Goal: Task Accomplishment & Management: Use online tool/utility

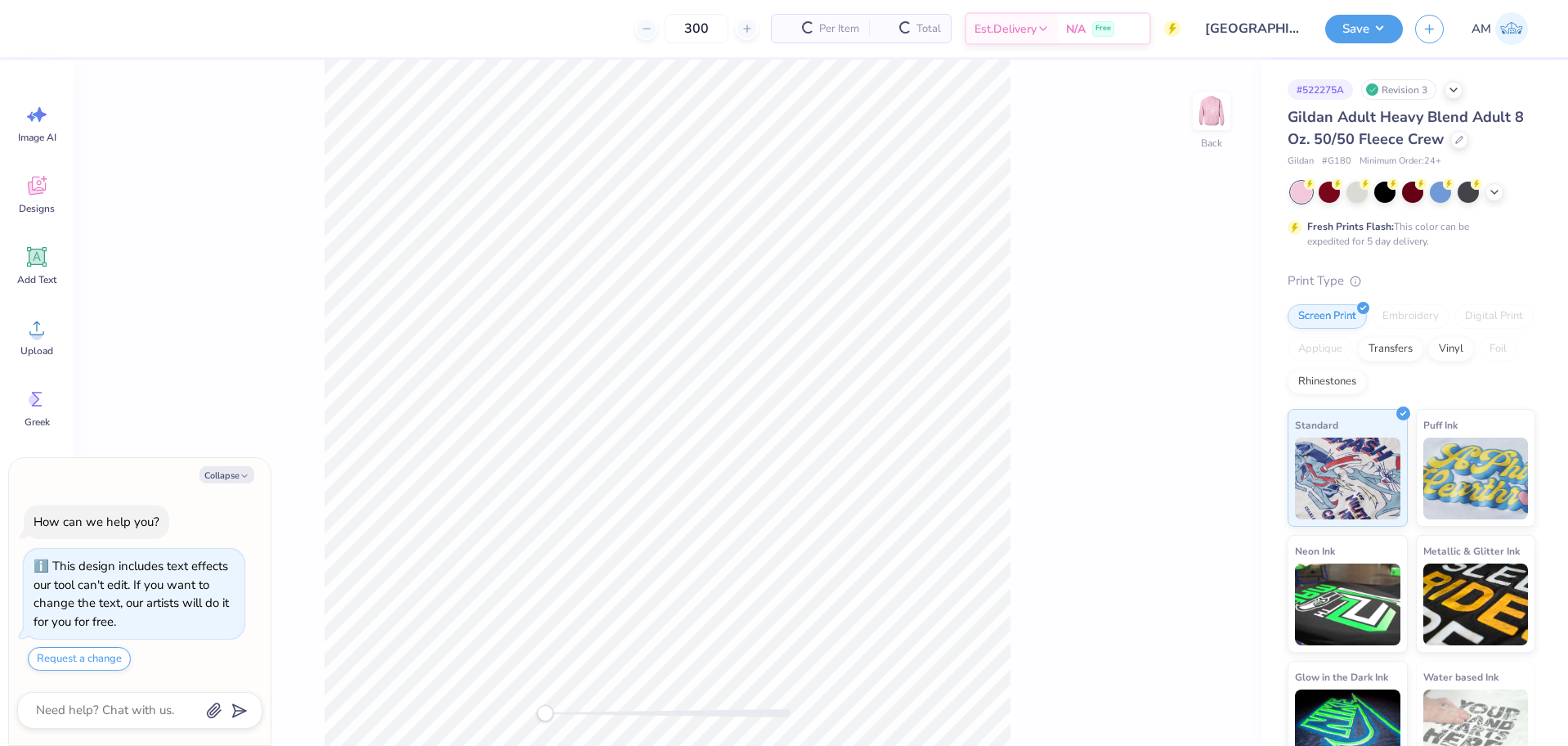
type textarea "x"
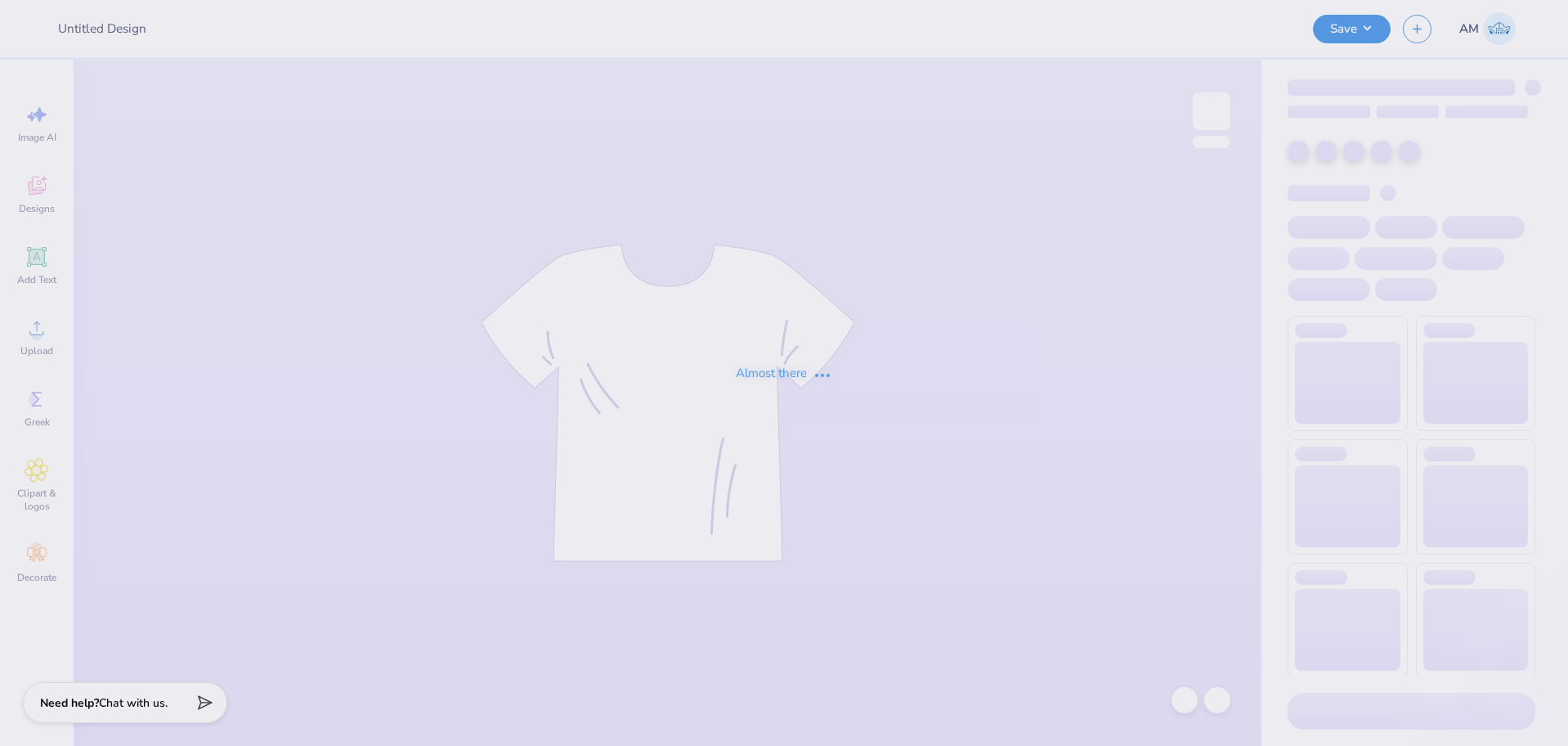
type input "[GEOGRAPHIC_DATA][US_STATE] : [PERSON_NAME]"
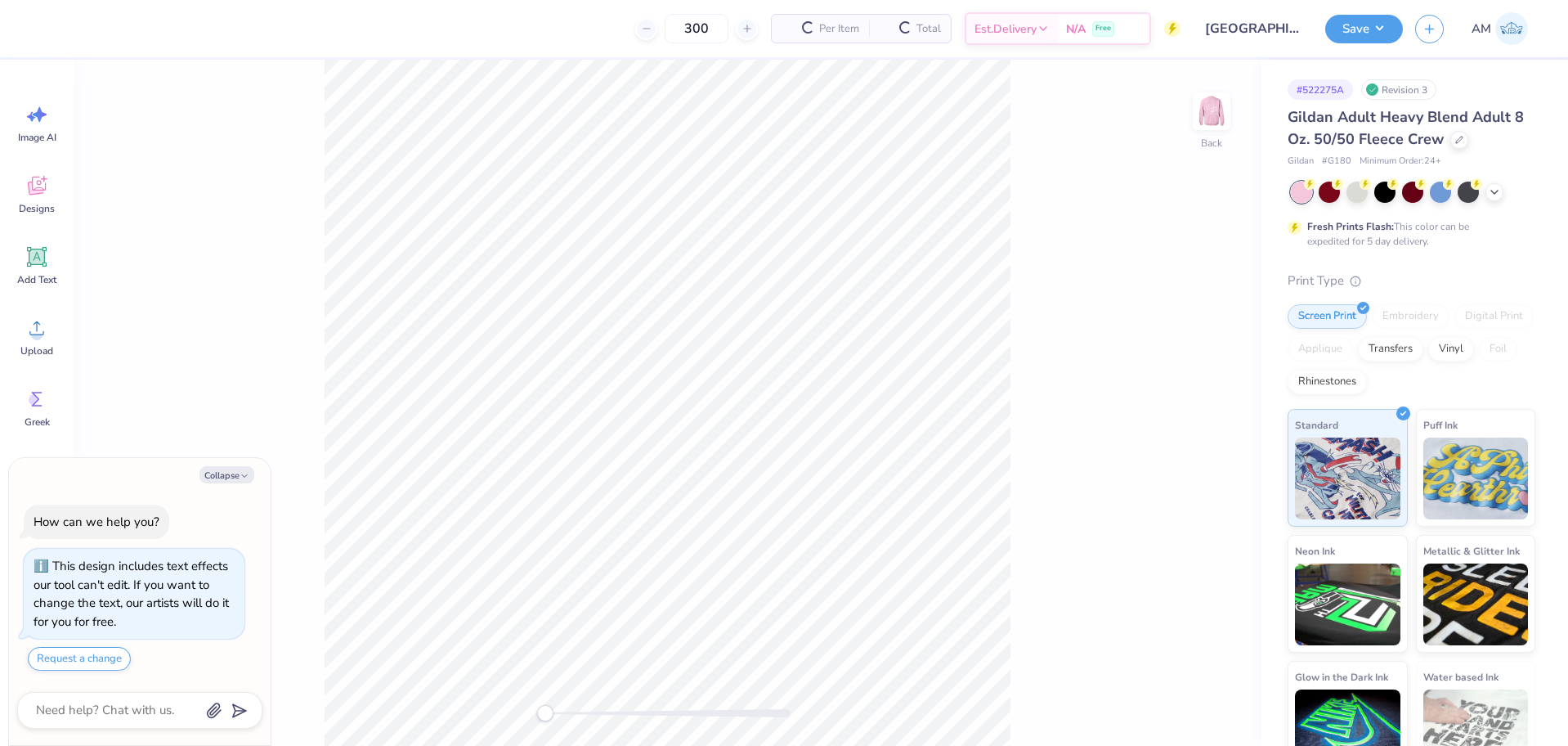
type textarea "x"
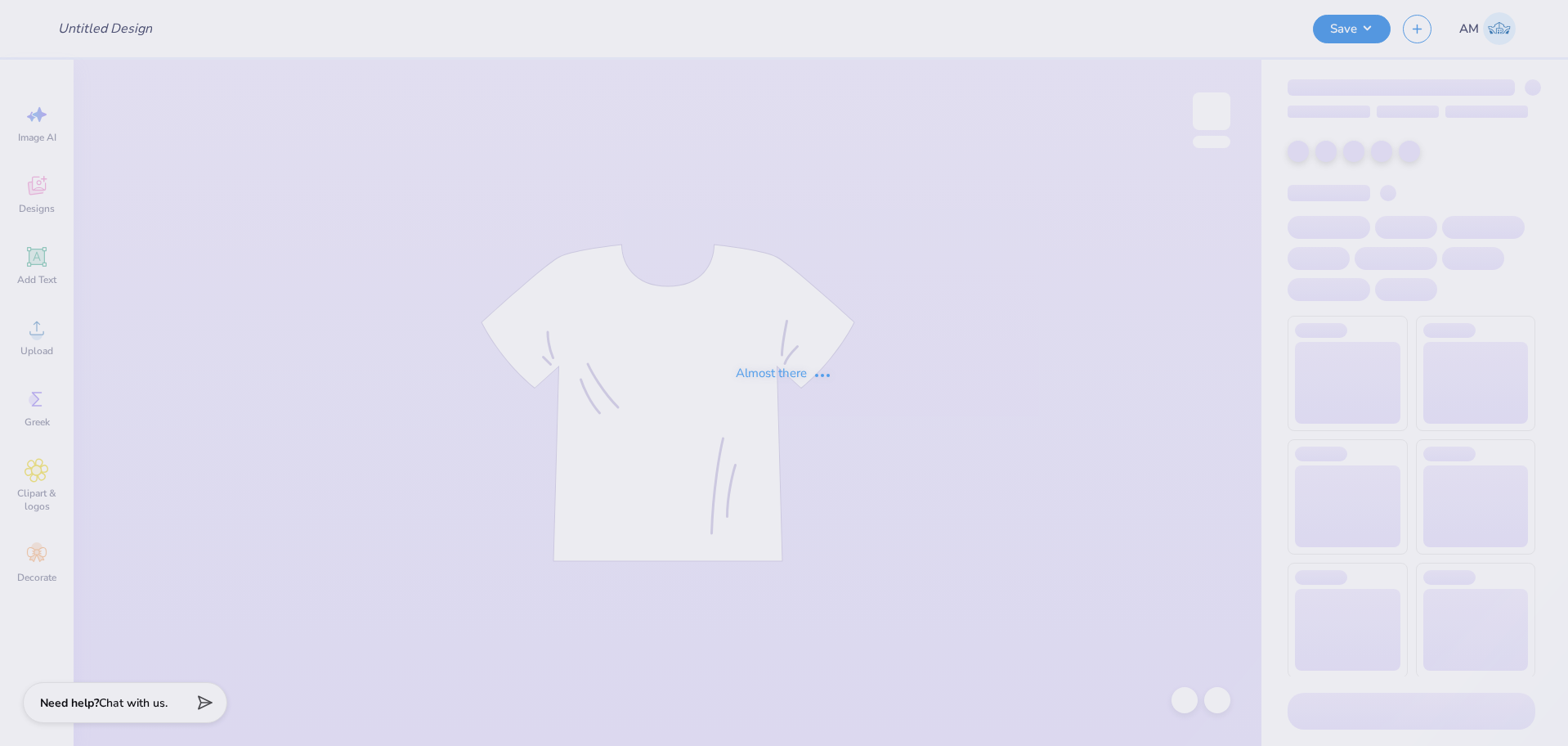
type input "[GEOGRAPHIC_DATA][US_STATE] : [PERSON_NAME]"
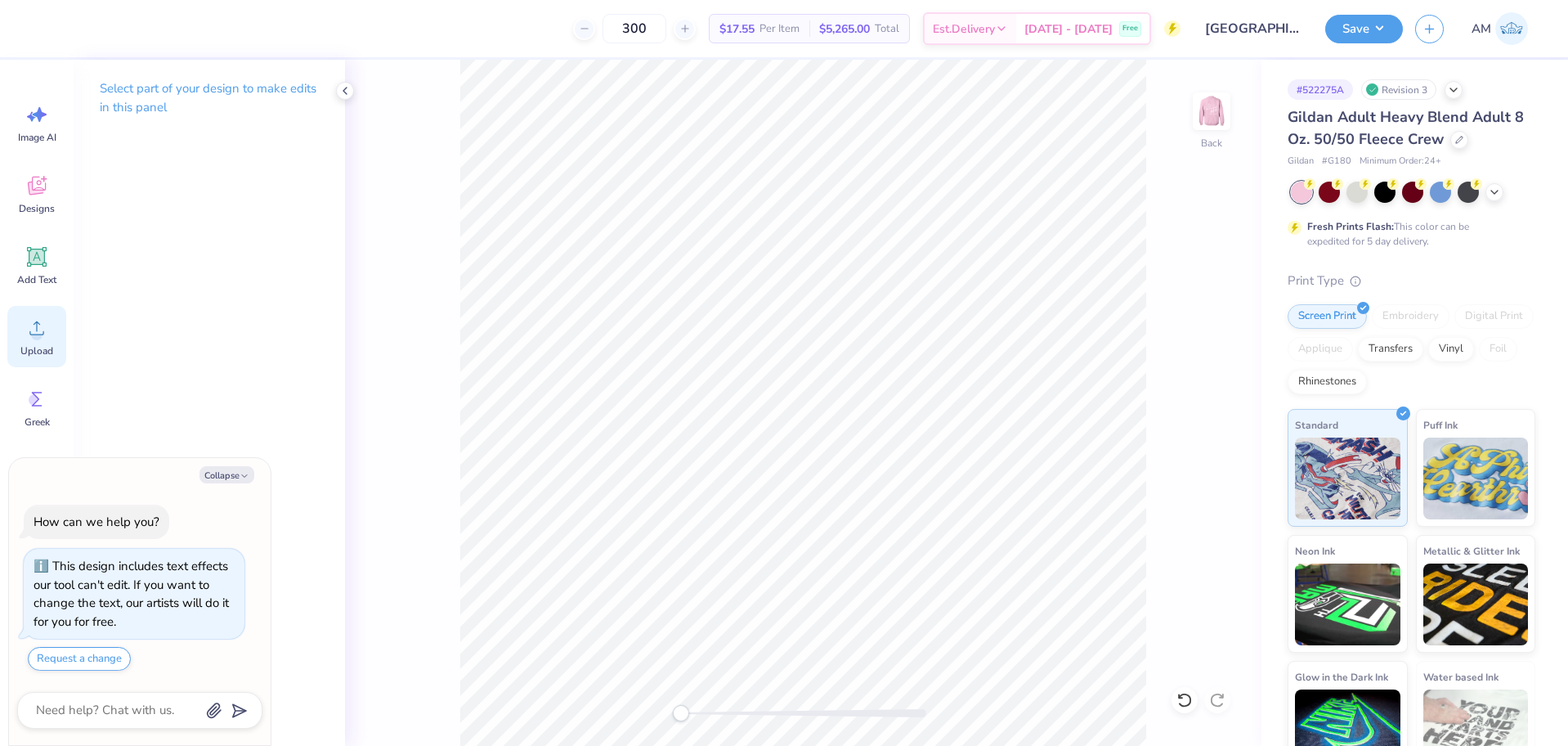
click at [33, 333] on circle at bounding box center [37, 335] width 12 height 12
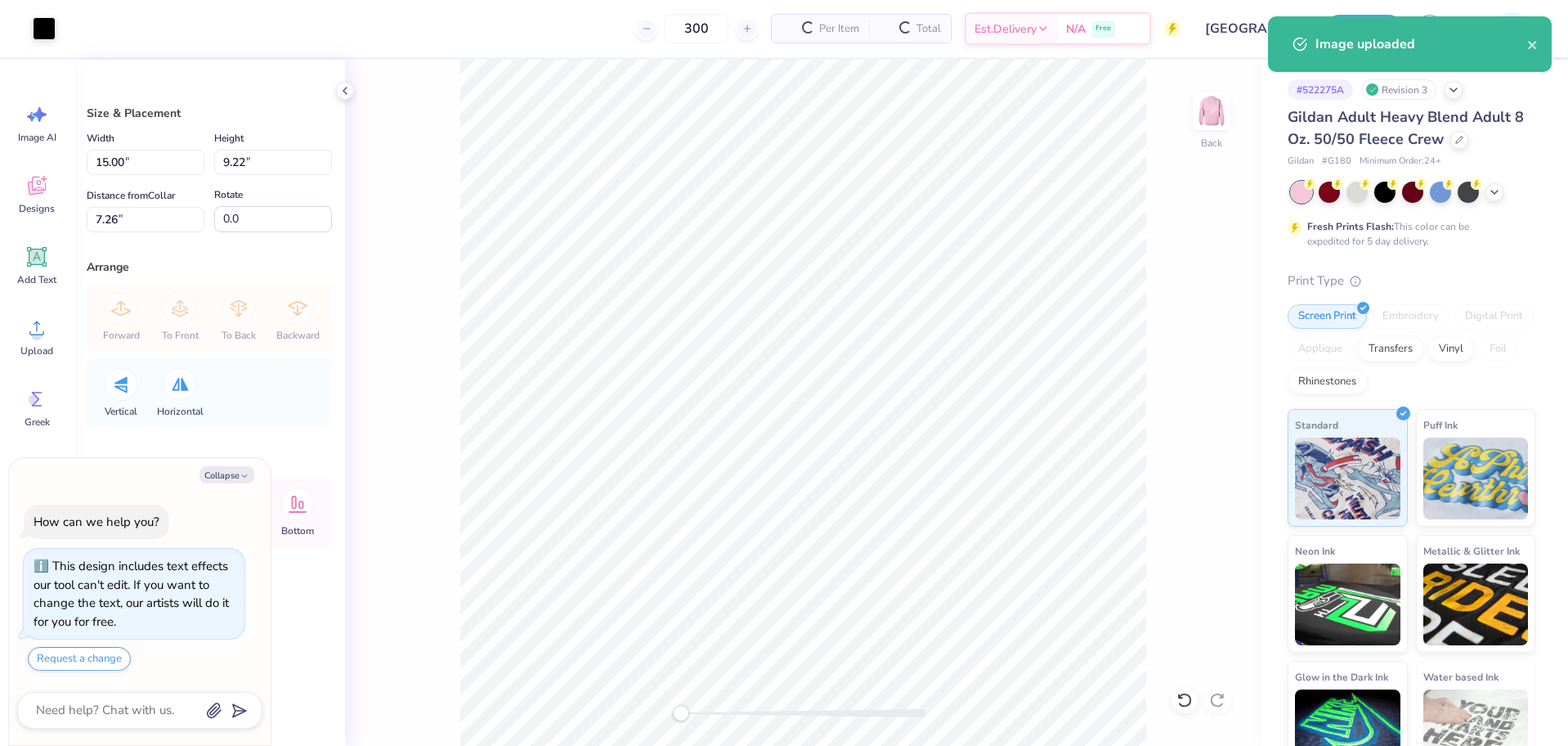
type textarea "x"
click at [113, 165] on input "15.00" at bounding box center [145, 162] width 117 height 25
type input "12.5"
type textarea "x"
type input "12.50"
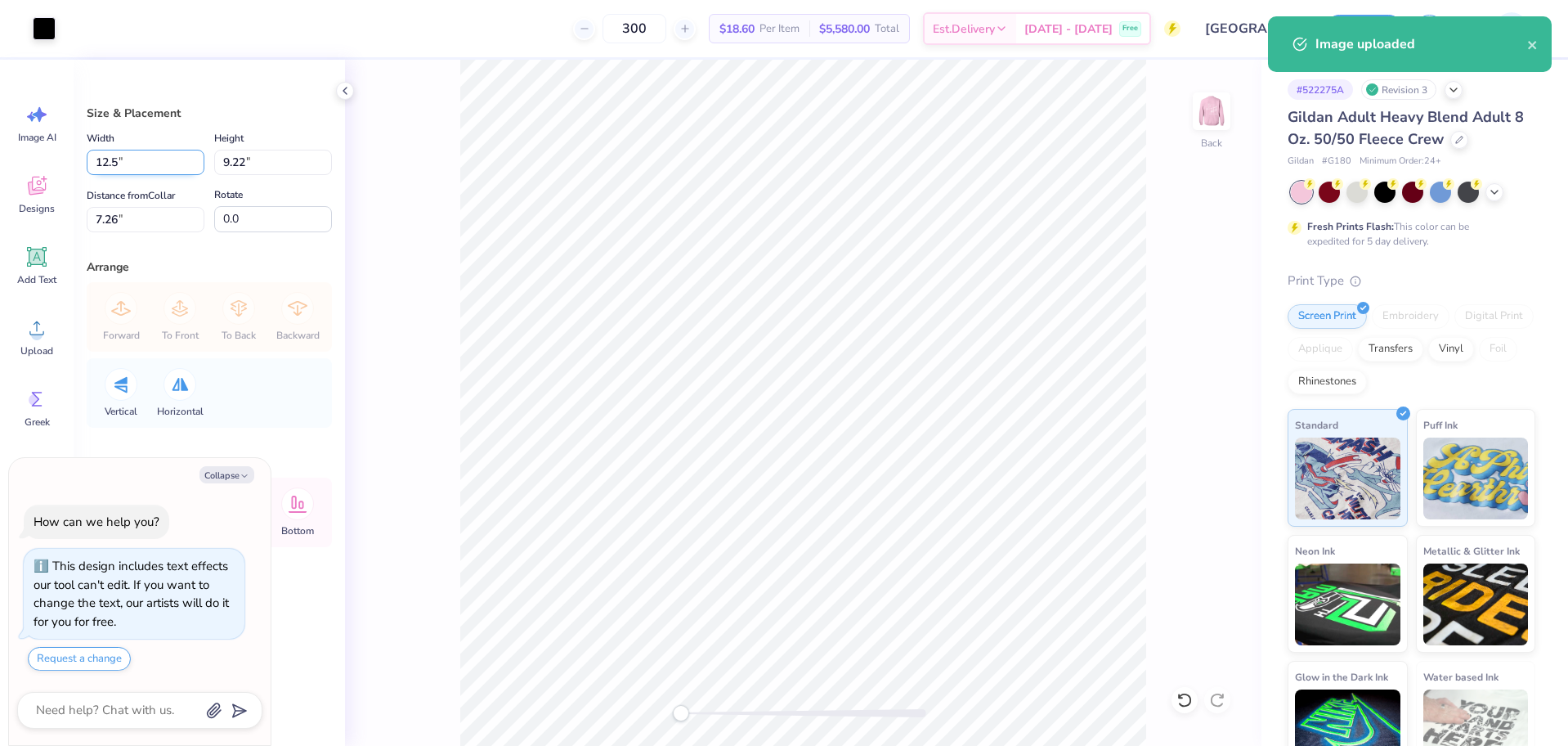
type input "7.69"
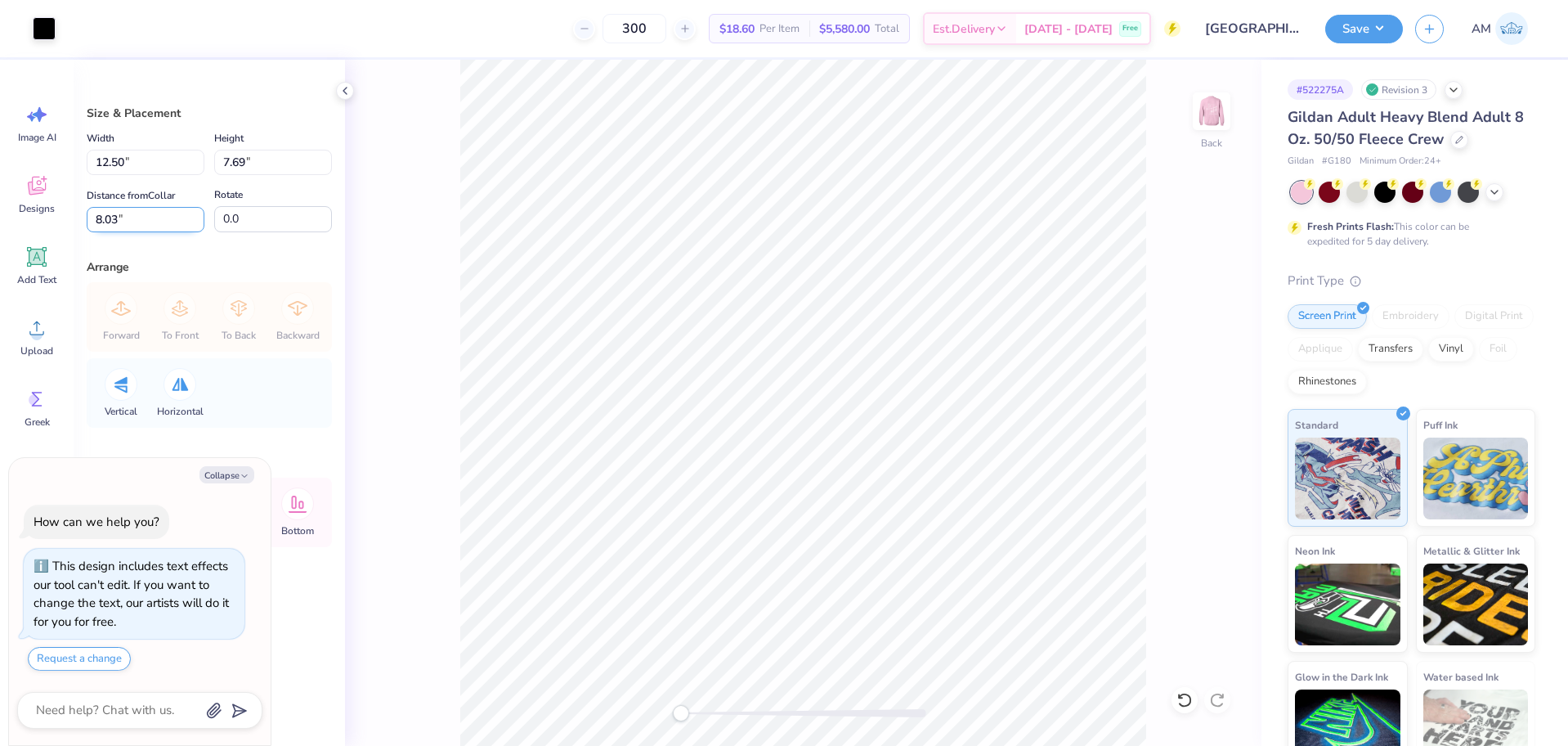
click at [102, 209] on input "8.03" at bounding box center [145, 220] width 117 height 25
type input "3"
click at [42, 34] on div at bounding box center [44, 27] width 23 height 23
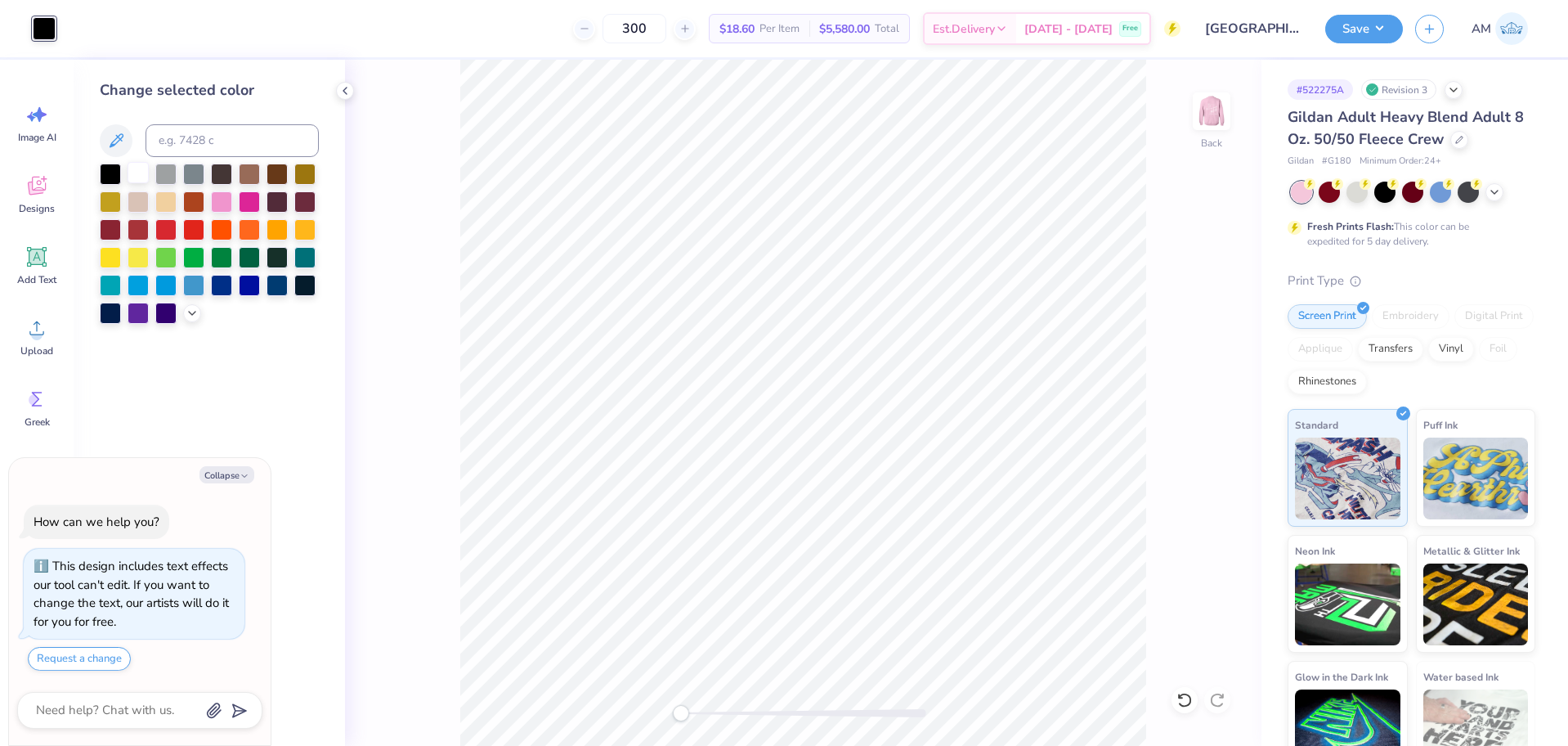
click at [134, 167] on div at bounding box center [138, 172] width 22 height 22
click at [1228, 127] on img at bounding box center [1211, 111] width 66 height 66
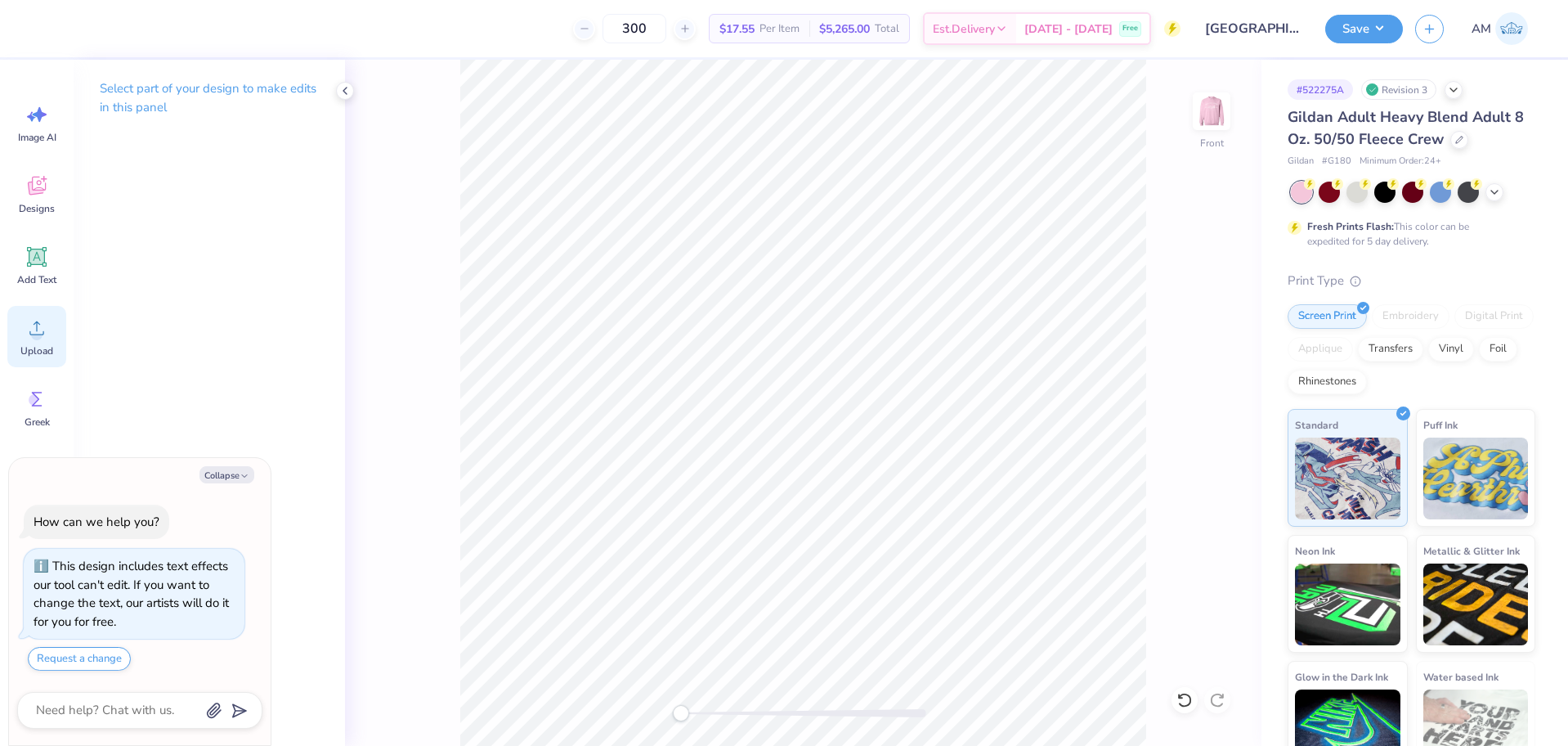
click at [30, 334] on icon at bounding box center [37, 328] width 15 height 14
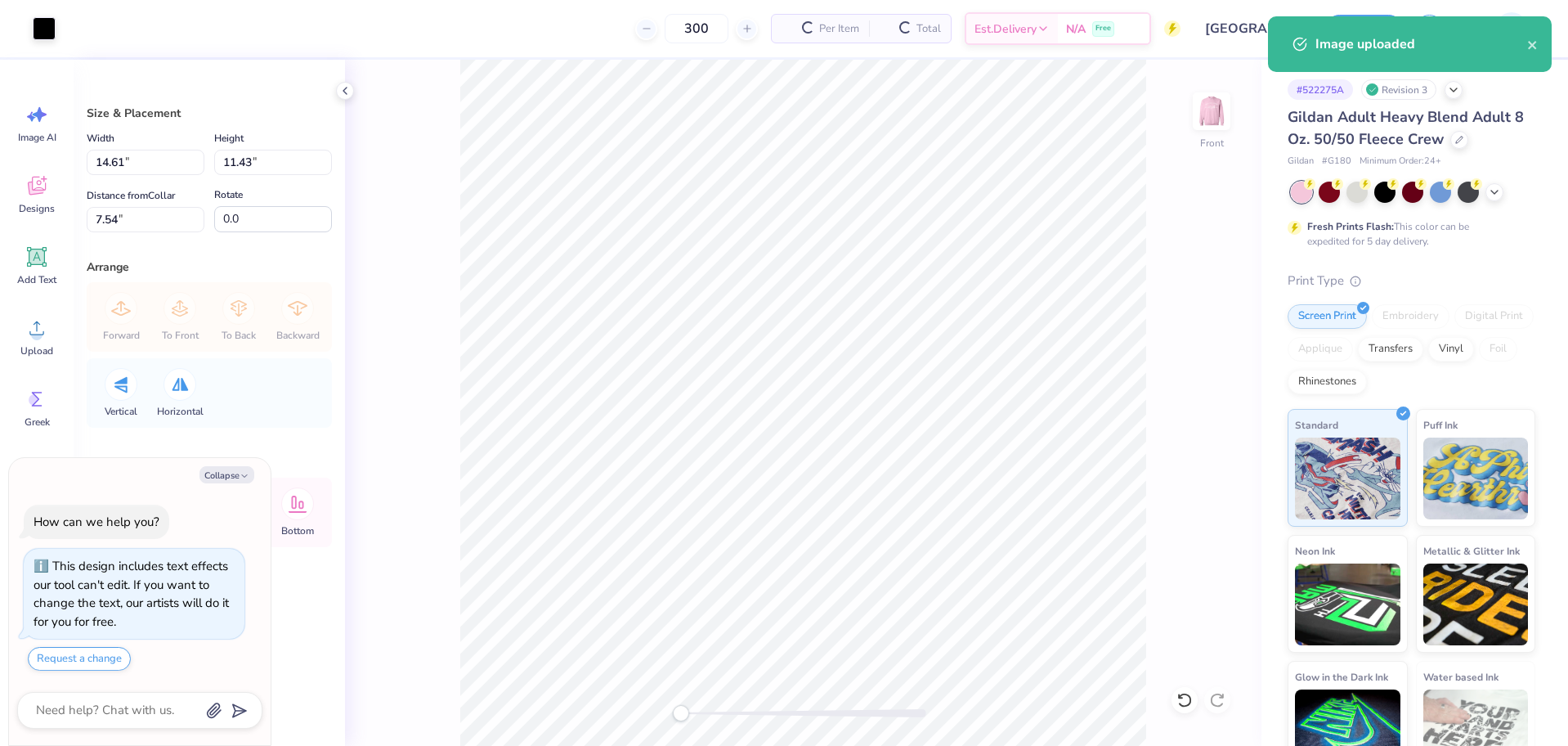
type textarea "x"
click at [114, 162] on input "14.61" at bounding box center [145, 162] width 117 height 25
type input "12.5"
type textarea "x"
type input "12.50"
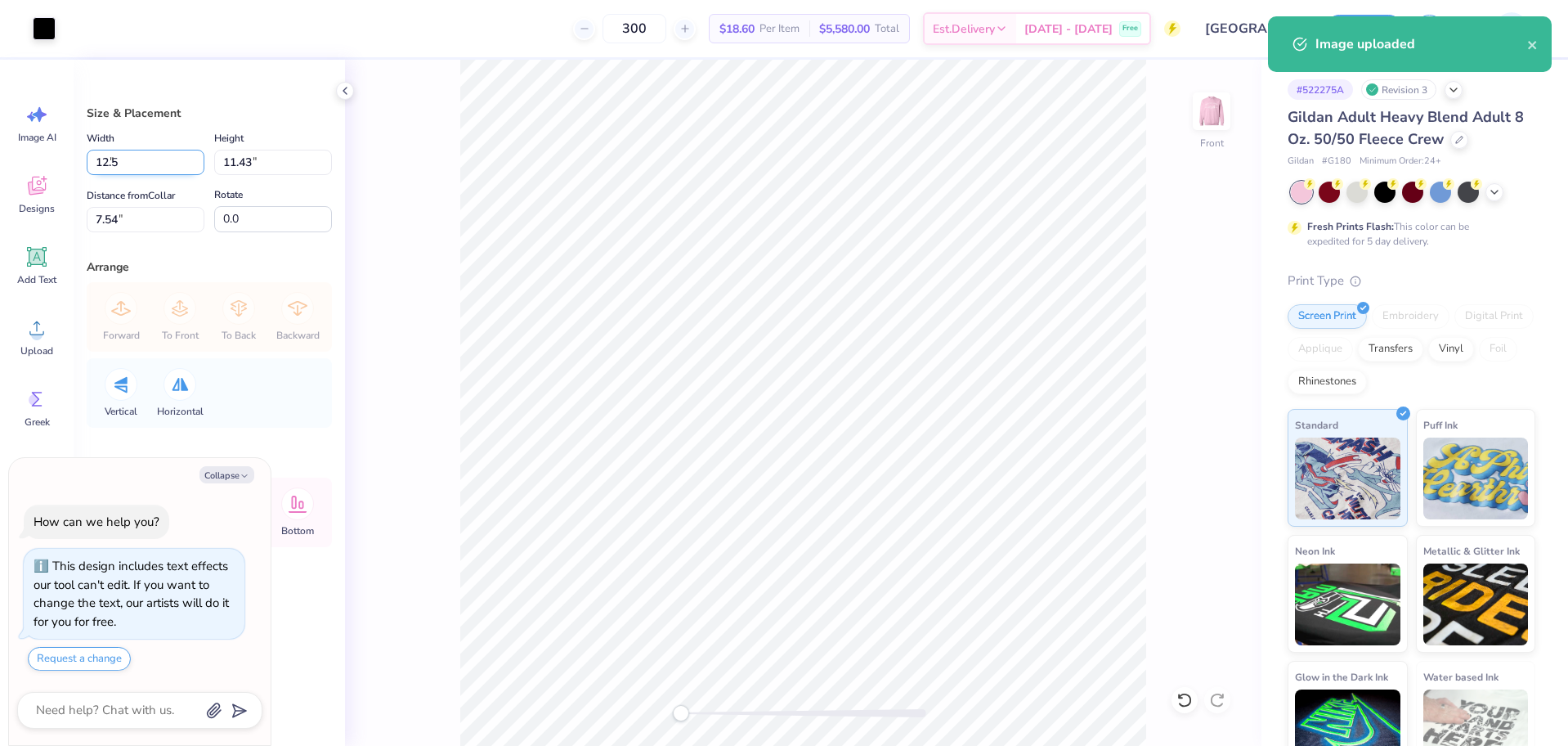
type input "9.78"
click at [103, 221] on input "8.36" at bounding box center [145, 220] width 117 height 25
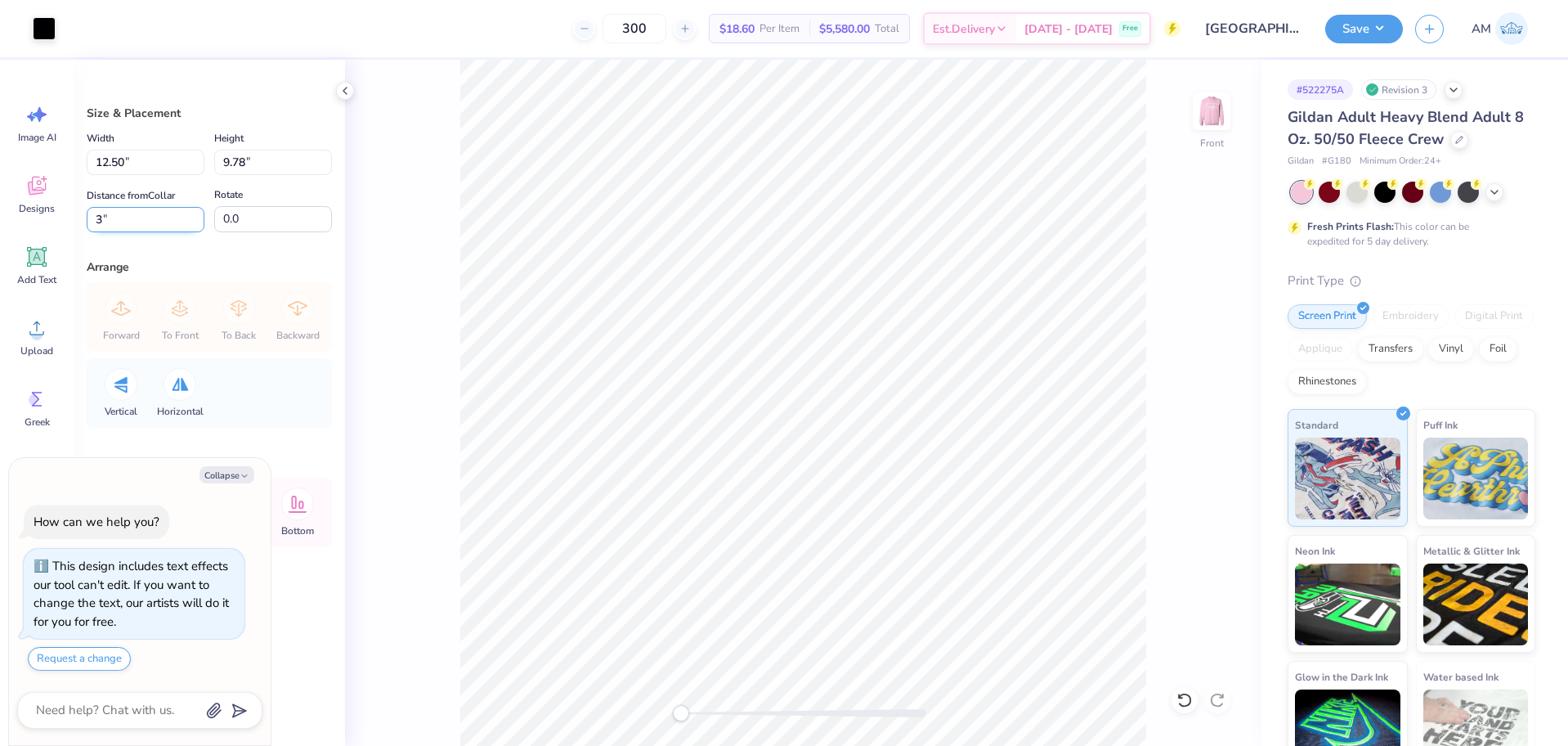
type input "3"
click at [220, 473] on button "Collapse" at bounding box center [227, 475] width 55 height 17
type textarea "x"
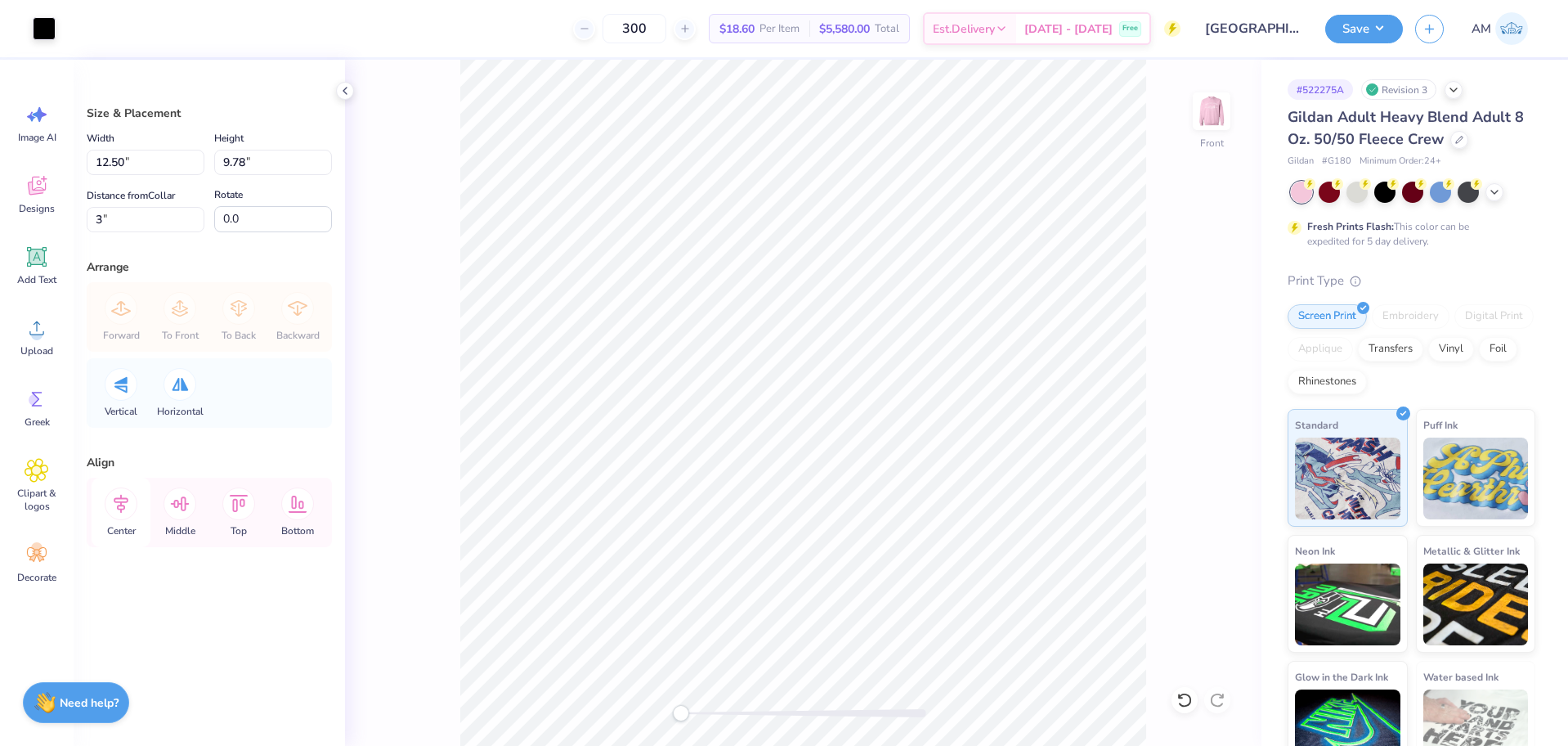
click at [127, 515] on icon at bounding box center [121, 503] width 32 height 32
click at [95, 219] on input "3" at bounding box center [145, 220] width 117 height 25
type input "6"
click at [39, 22] on div at bounding box center [44, 27] width 23 height 23
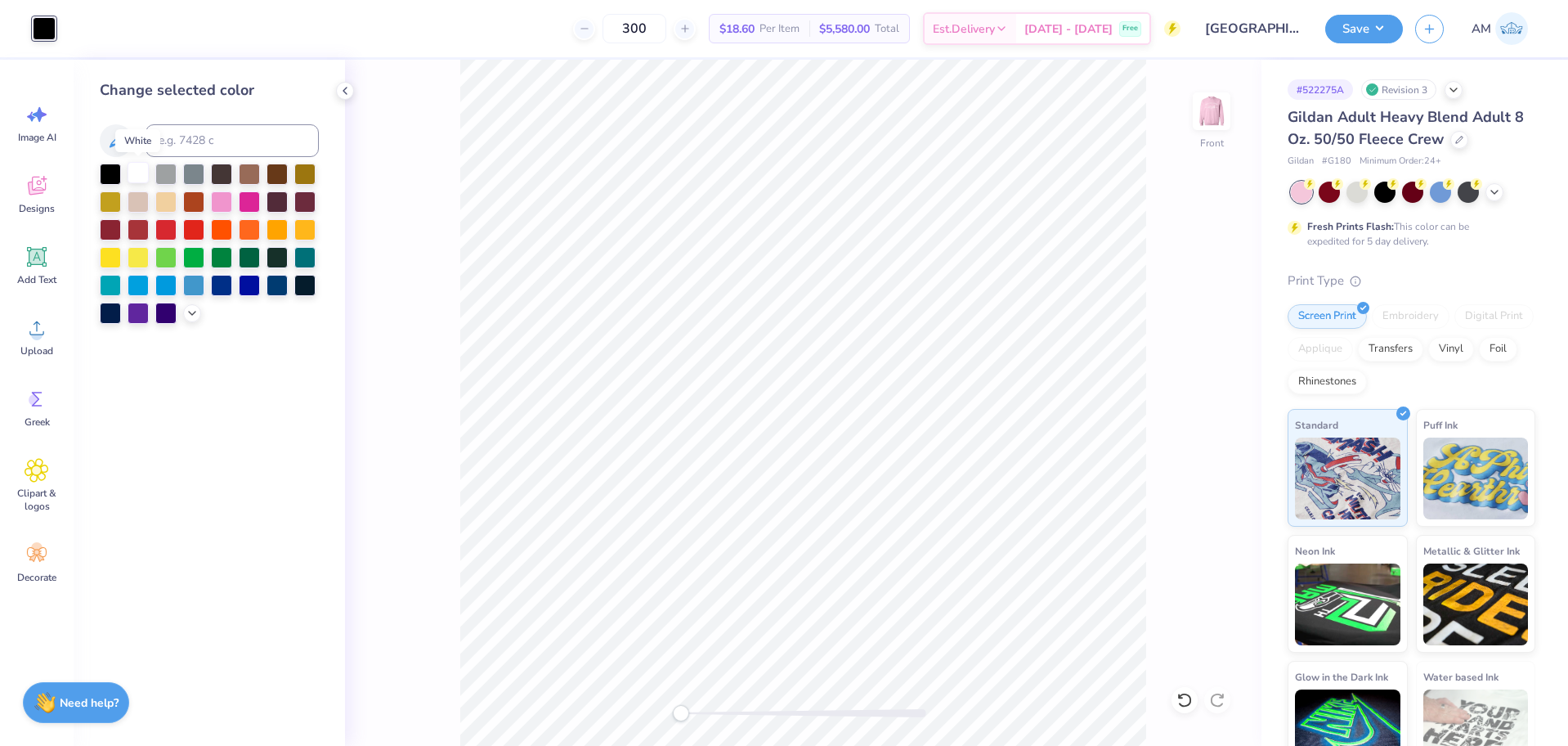
click at [141, 171] on div at bounding box center [138, 172] width 22 height 22
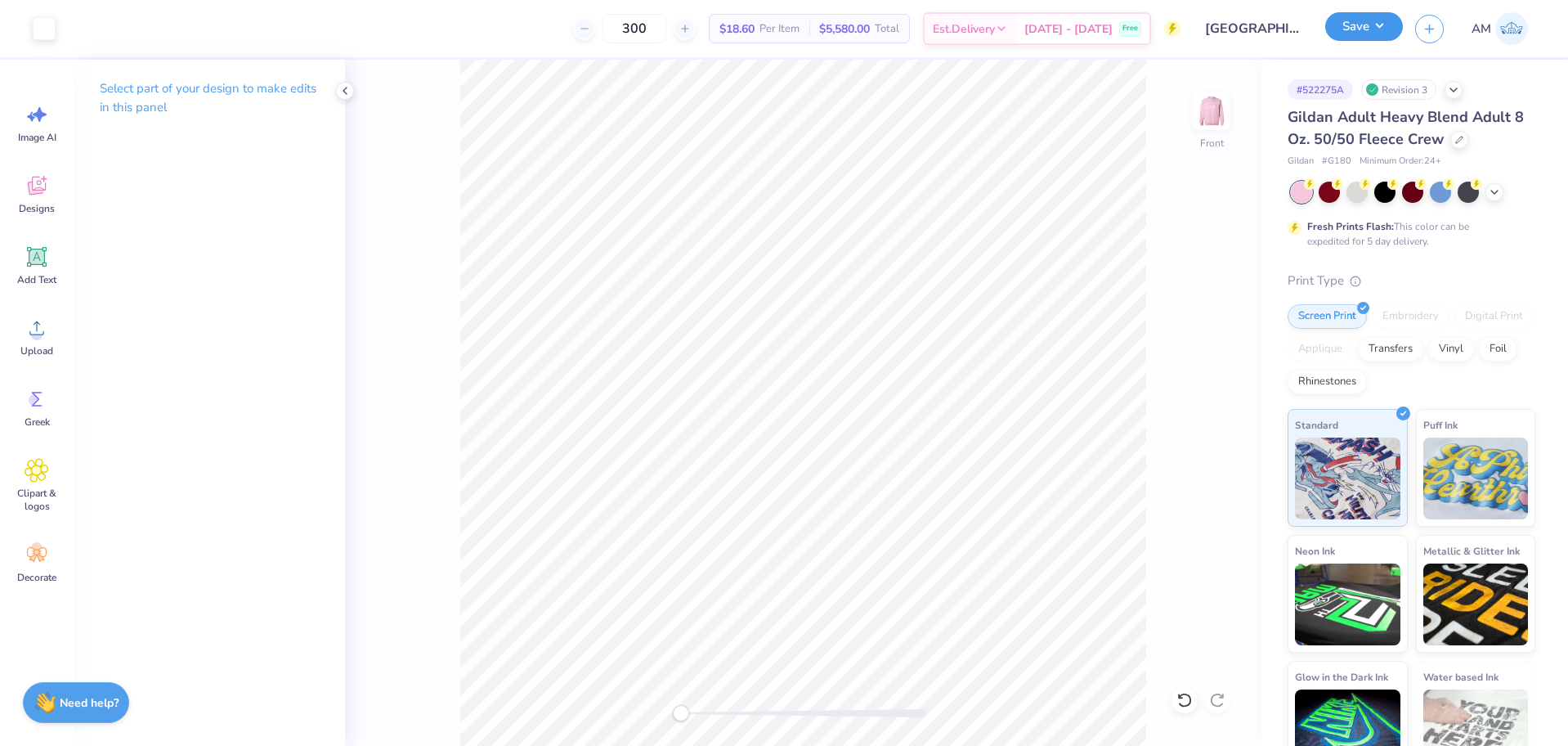
click at [1379, 36] on button "Save" at bounding box center [1363, 27] width 77 height 28
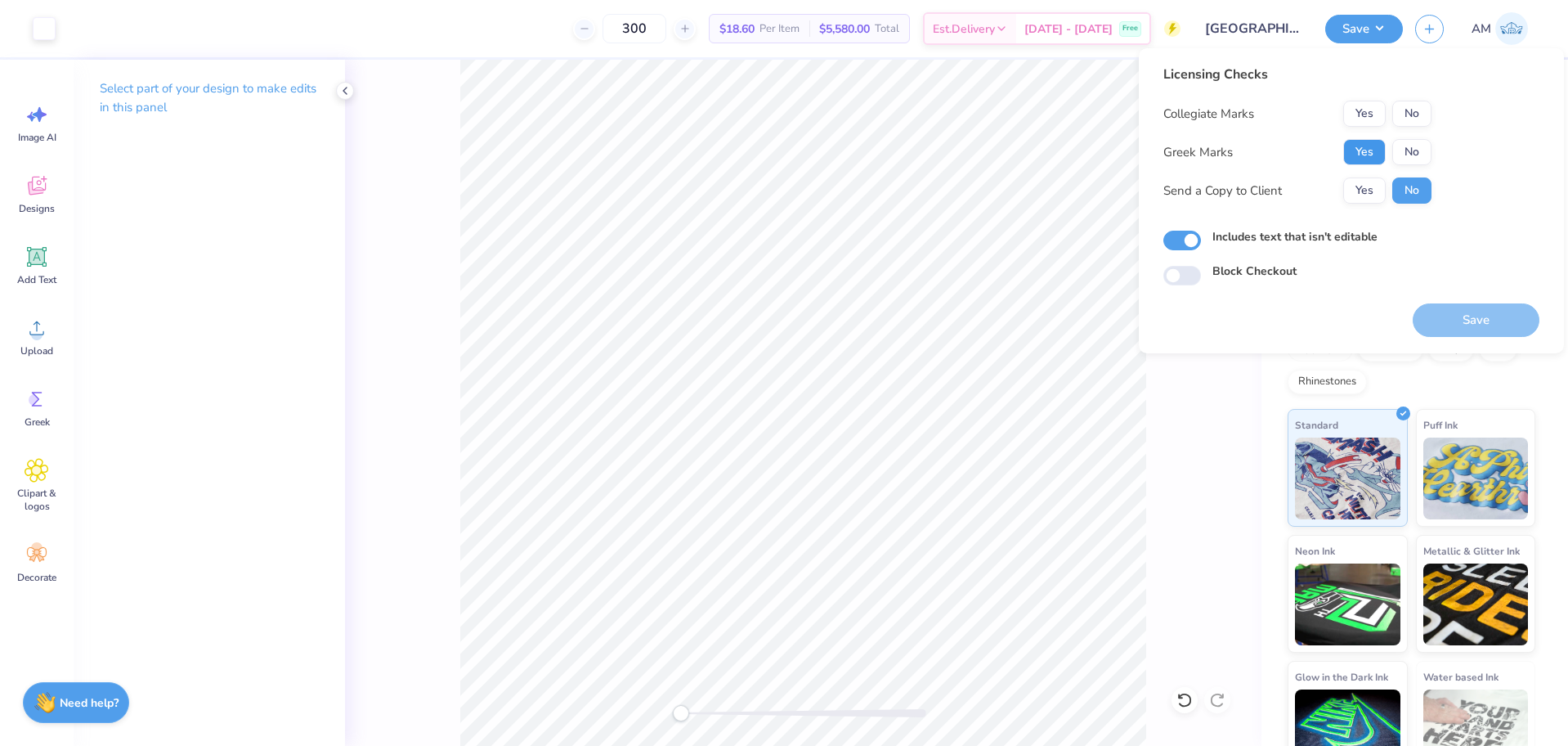
click at [1372, 151] on button "Yes" at bounding box center [1364, 152] width 42 height 26
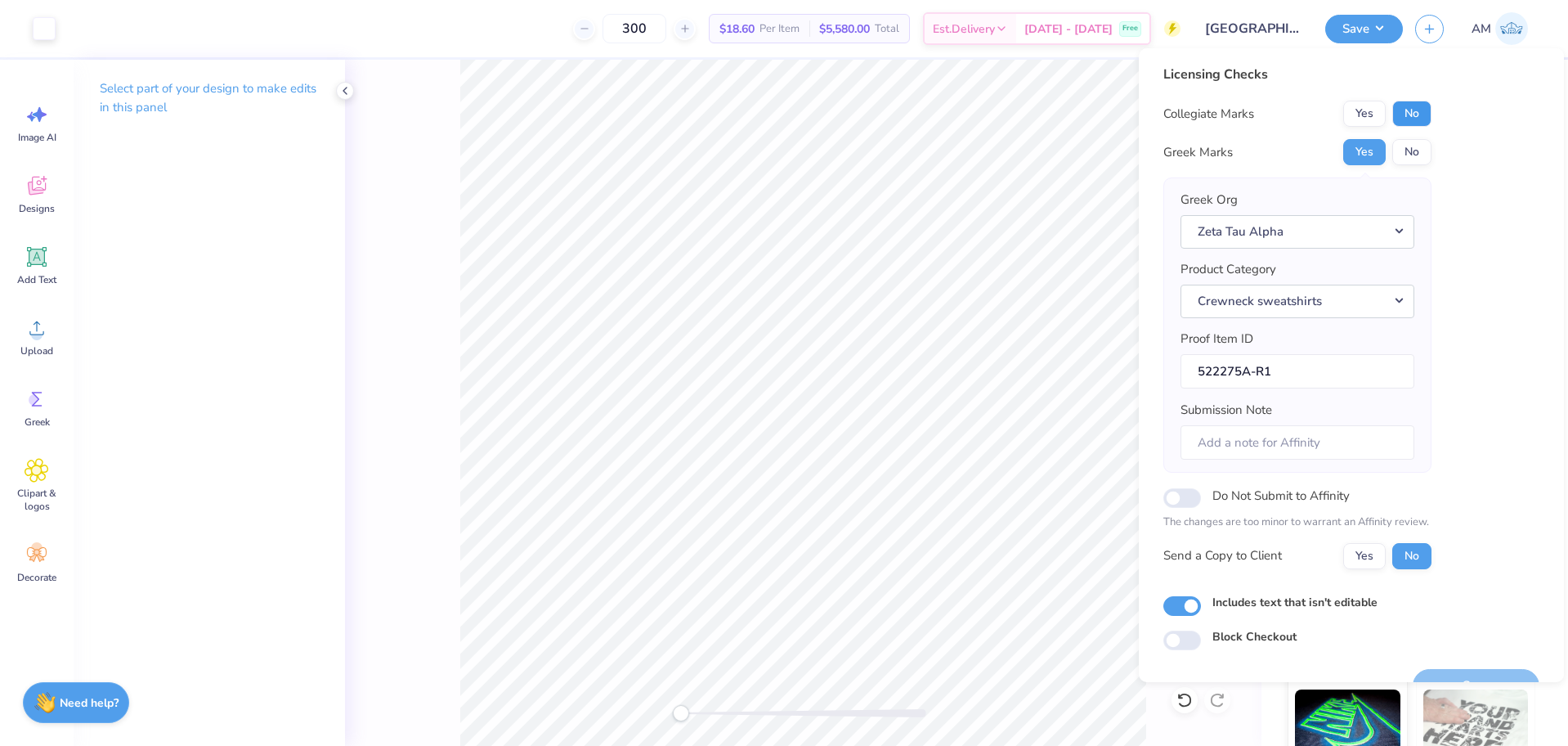
click at [1424, 109] on button "No" at bounding box center [1412, 113] width 39 height 26
click at [1364, 564] on button "Yes" at bounding box center [1364, 555] width 42 height 26
drag, startPoint x: 1357, startPoint y: 151, endPoint x: 1376, endPoint y: 134, distance: 25.5
click at [1357, 151] on button "Yes" at bounding box center [1364, 152] width 42 height 26
click at [1418, 103] on button "No" at bounding box center [1412, 113] width 39 height 26
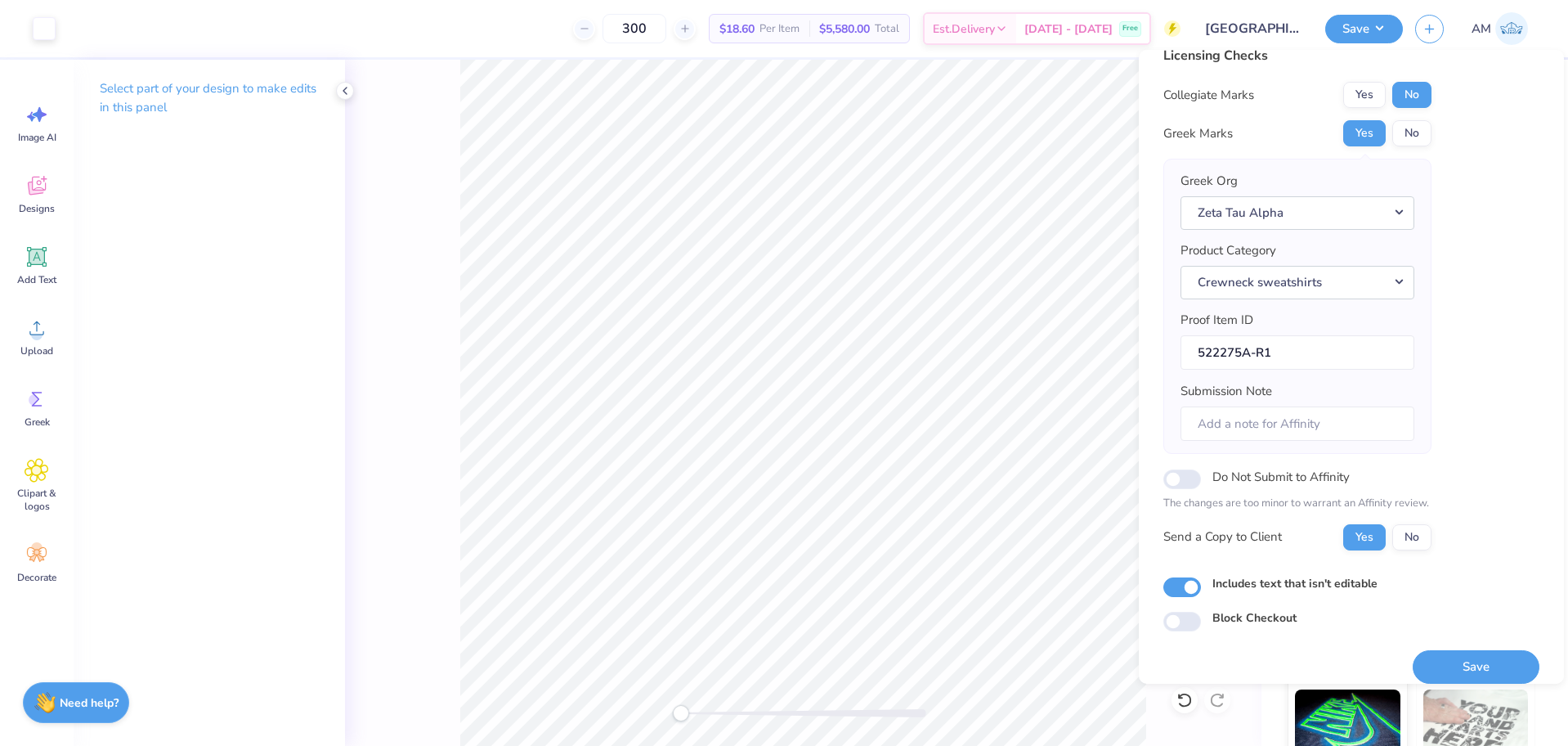
scroll to position [36, 0]
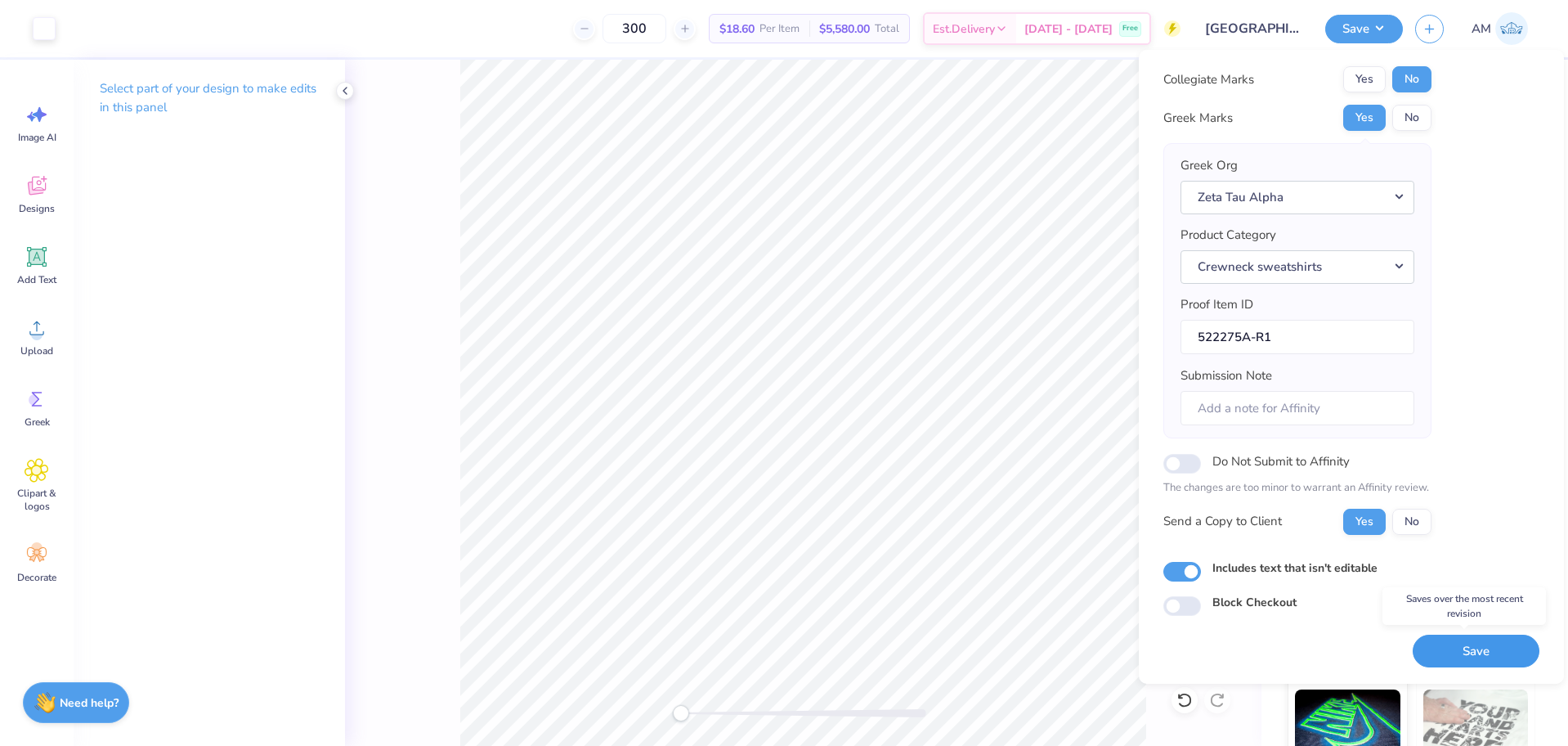
click at [1432, 654] on button "Save" at bounding box center [1476, 651] width 127 height 33
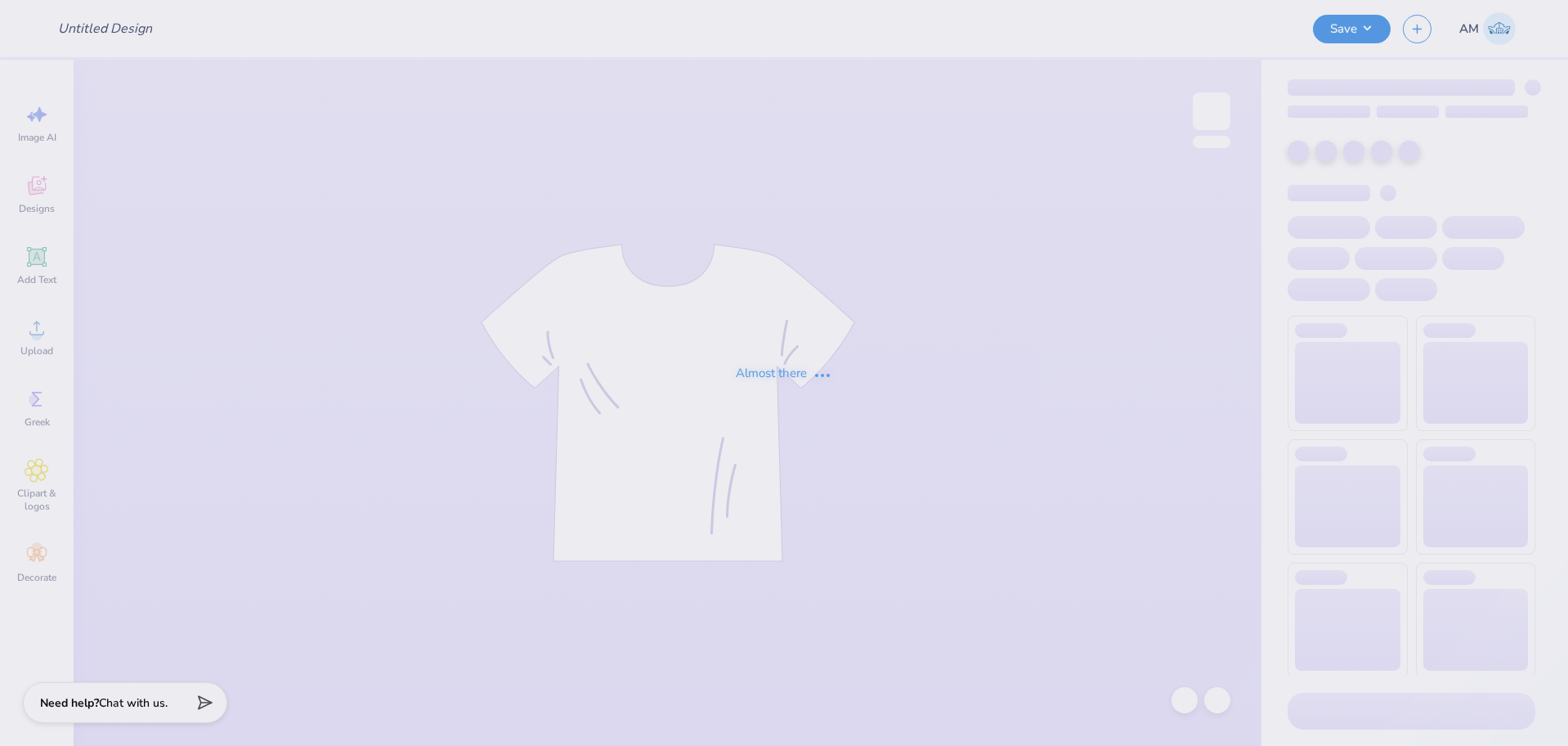
type input "Shirts for AGI"
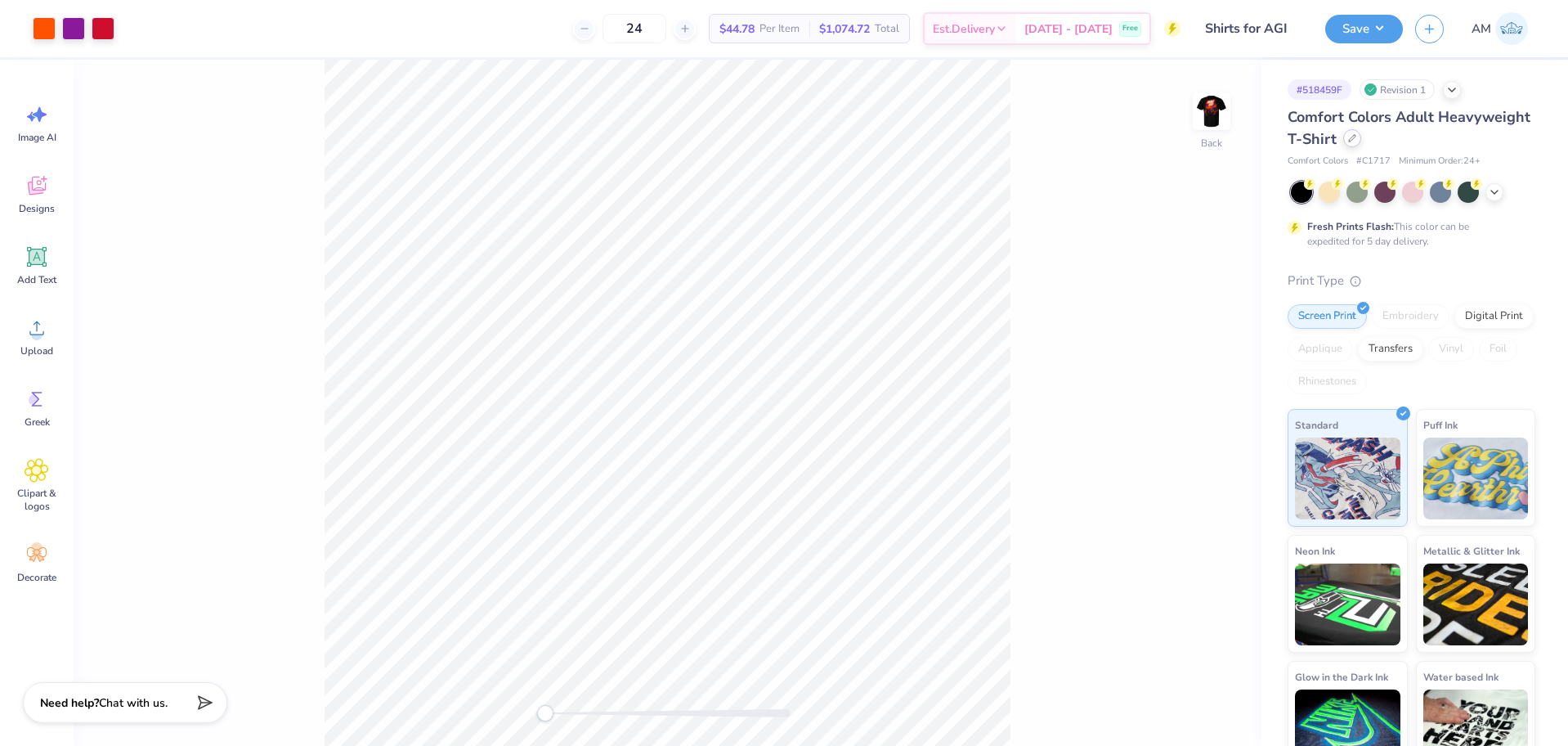
click at [1357, 138] on icon at bounding box center [1352, 138] width 8 height 8
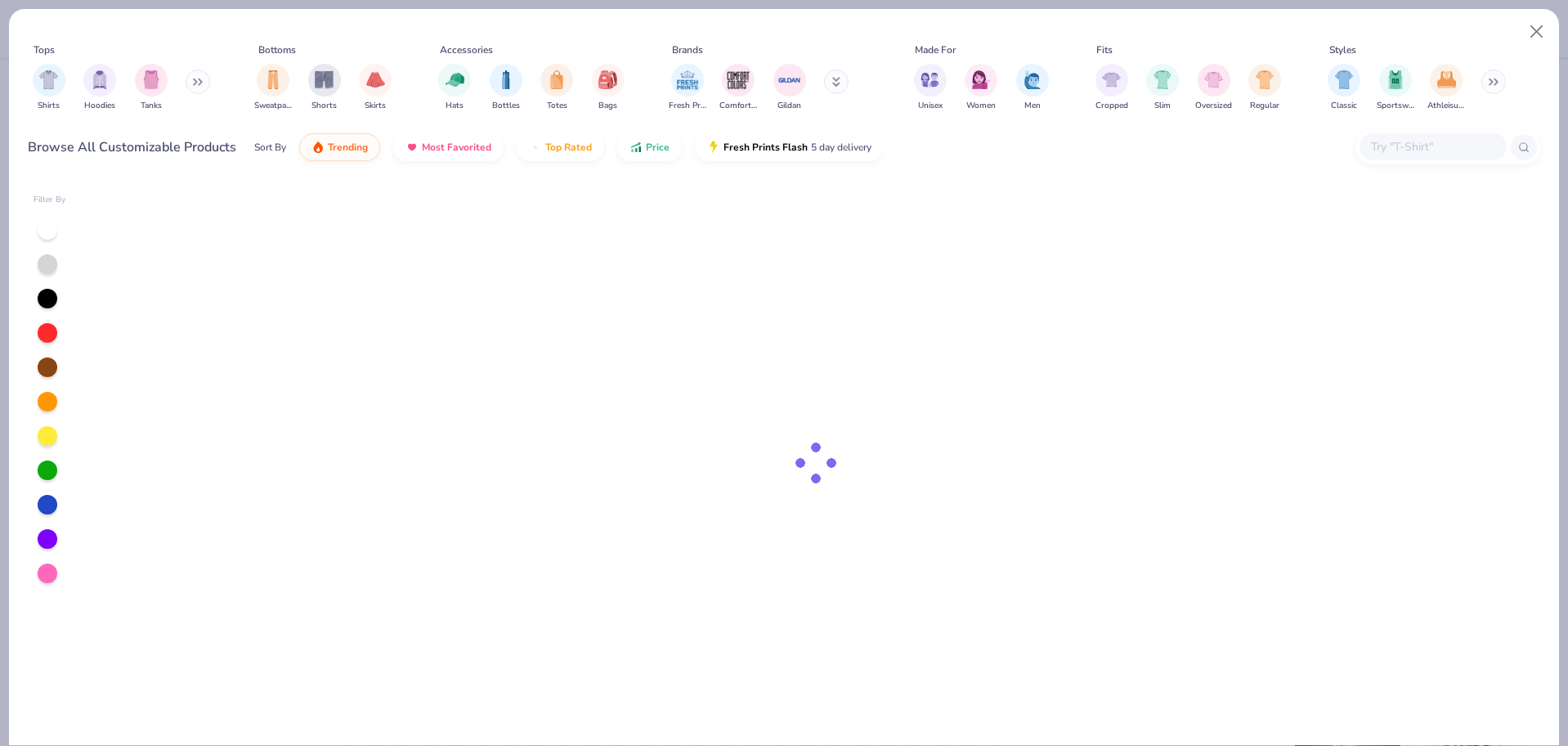
click at [1393, 150] on input "text" at bounding box center [1432, 147] width 126 height 19
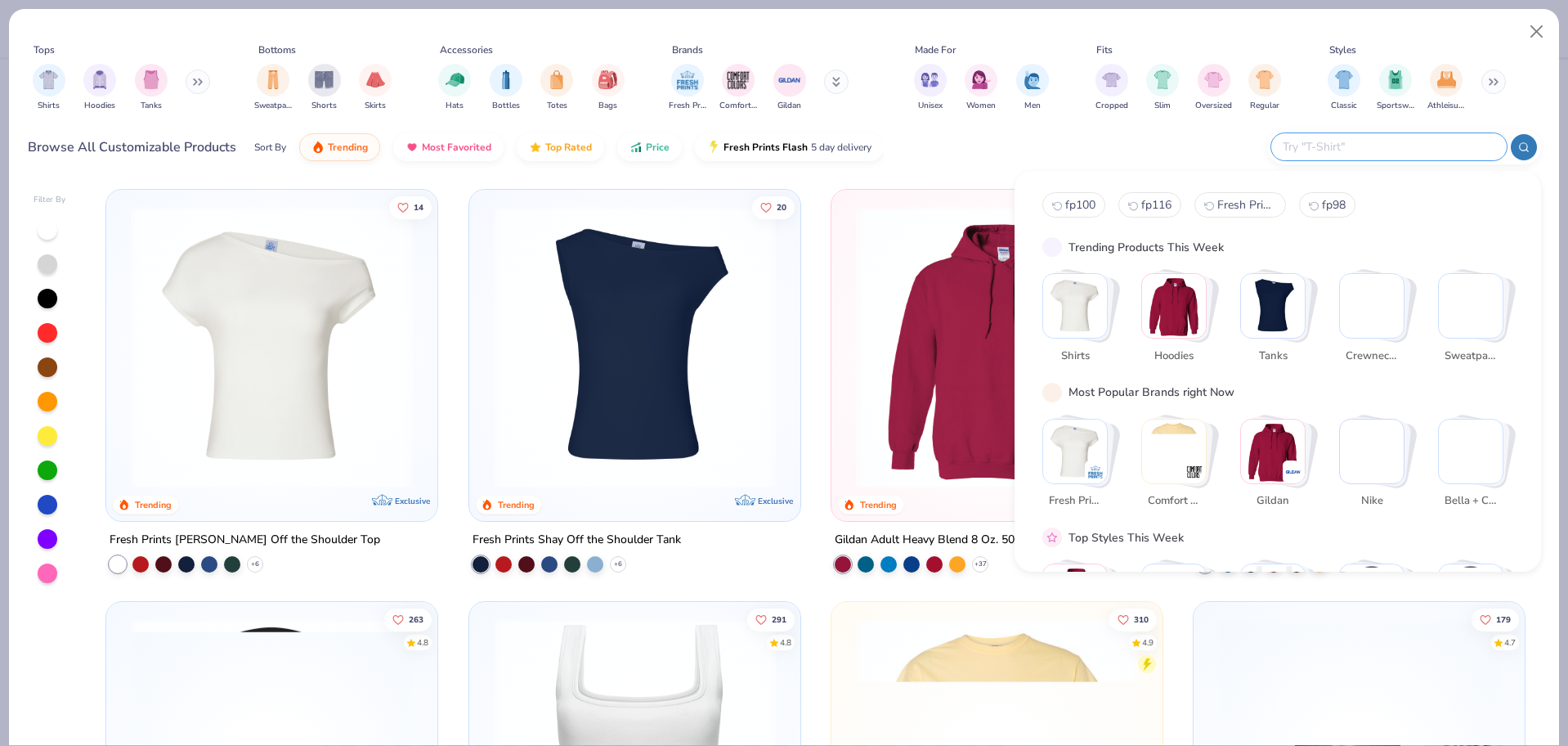
paste input "DT6065"
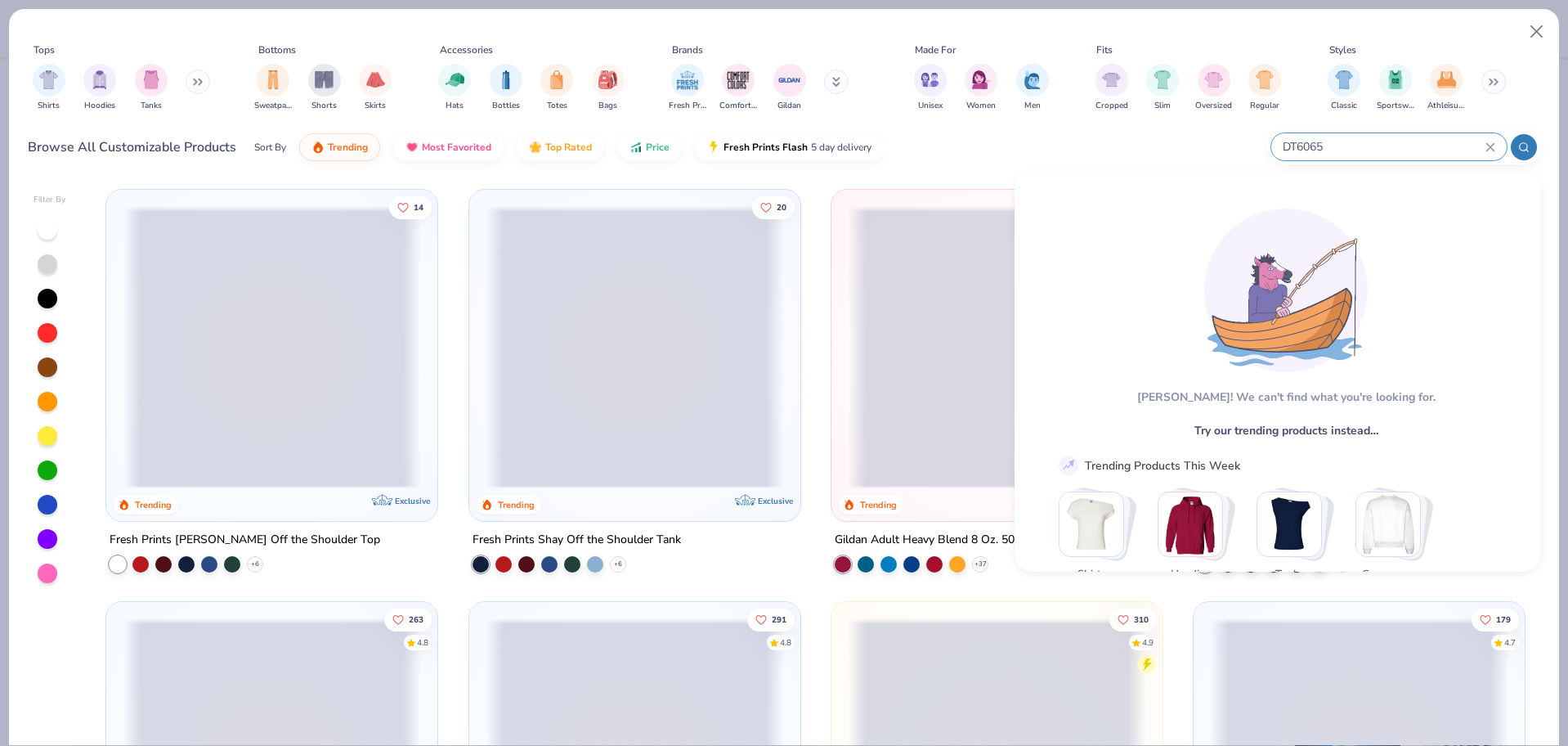
type input "DT6065"
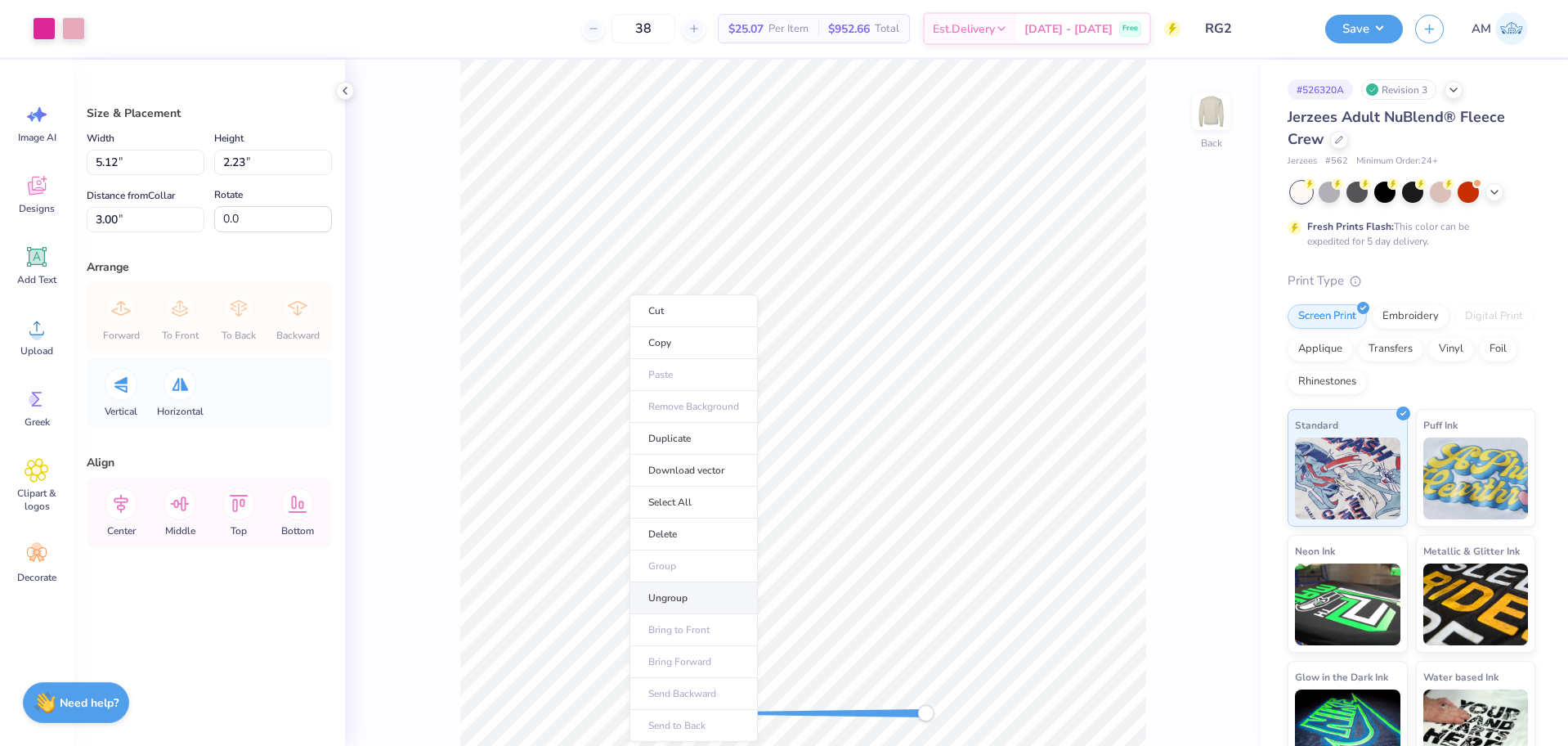
click at [687, 599] on li "Ungroup" at bounding box center [693, 598] width 128 height 32
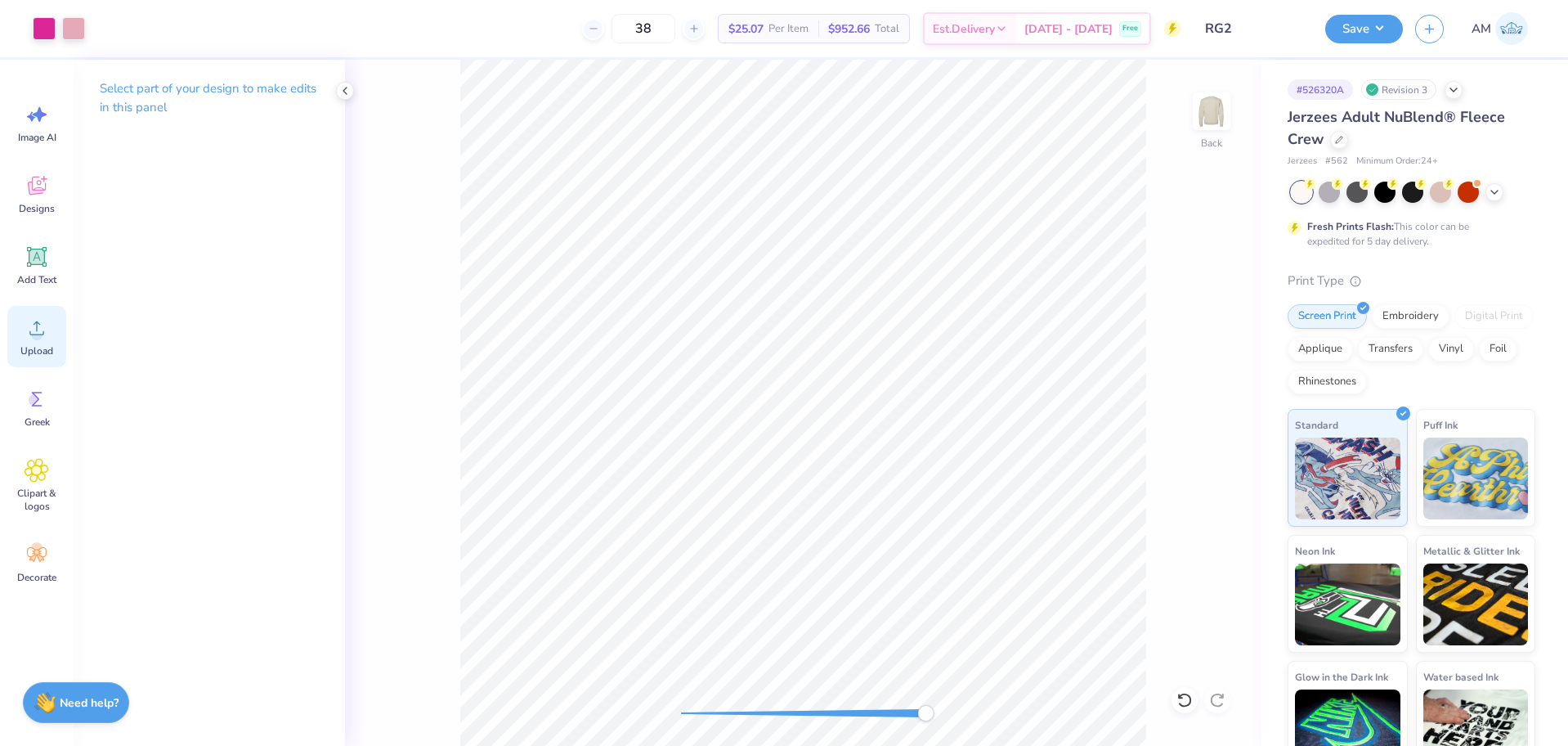
click at [27, 339] on icon at bounding box center [36, 327] width 24 height 24
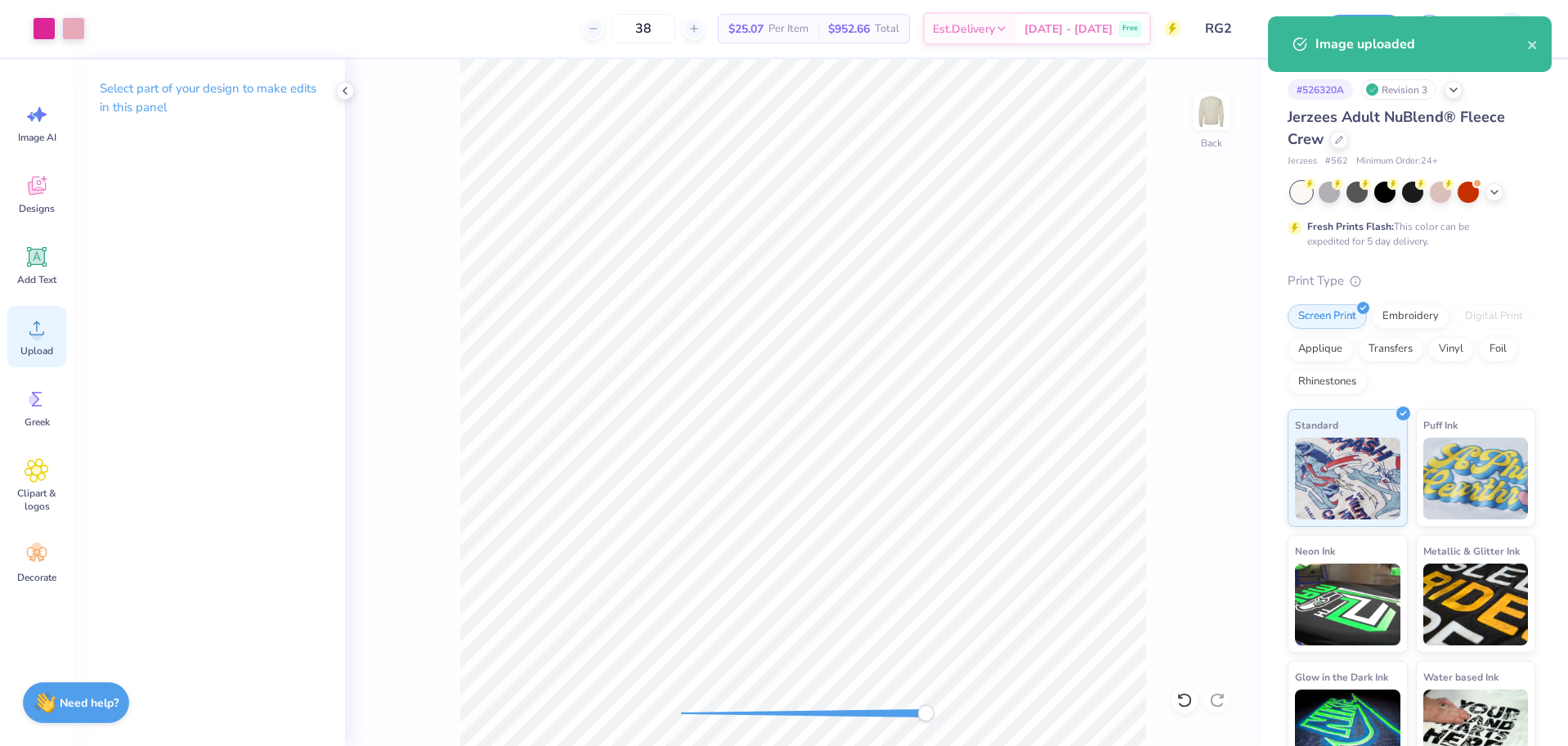
click at [31, 331] on icon at bounding box center [36, 327] width 24 height 24
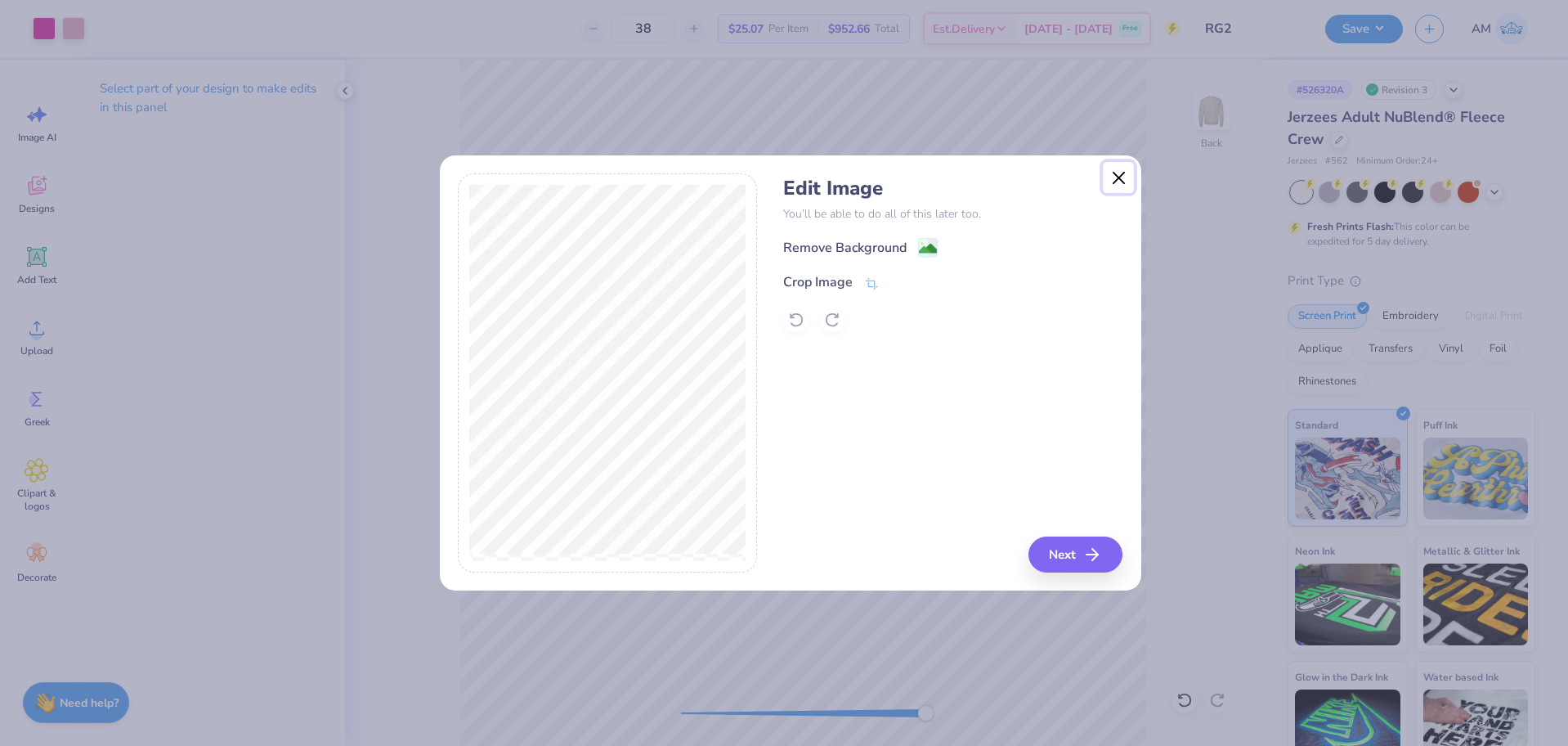
click at [1120, 178] on button "Close" at bounding box center [1118, 177] width 31 height 31
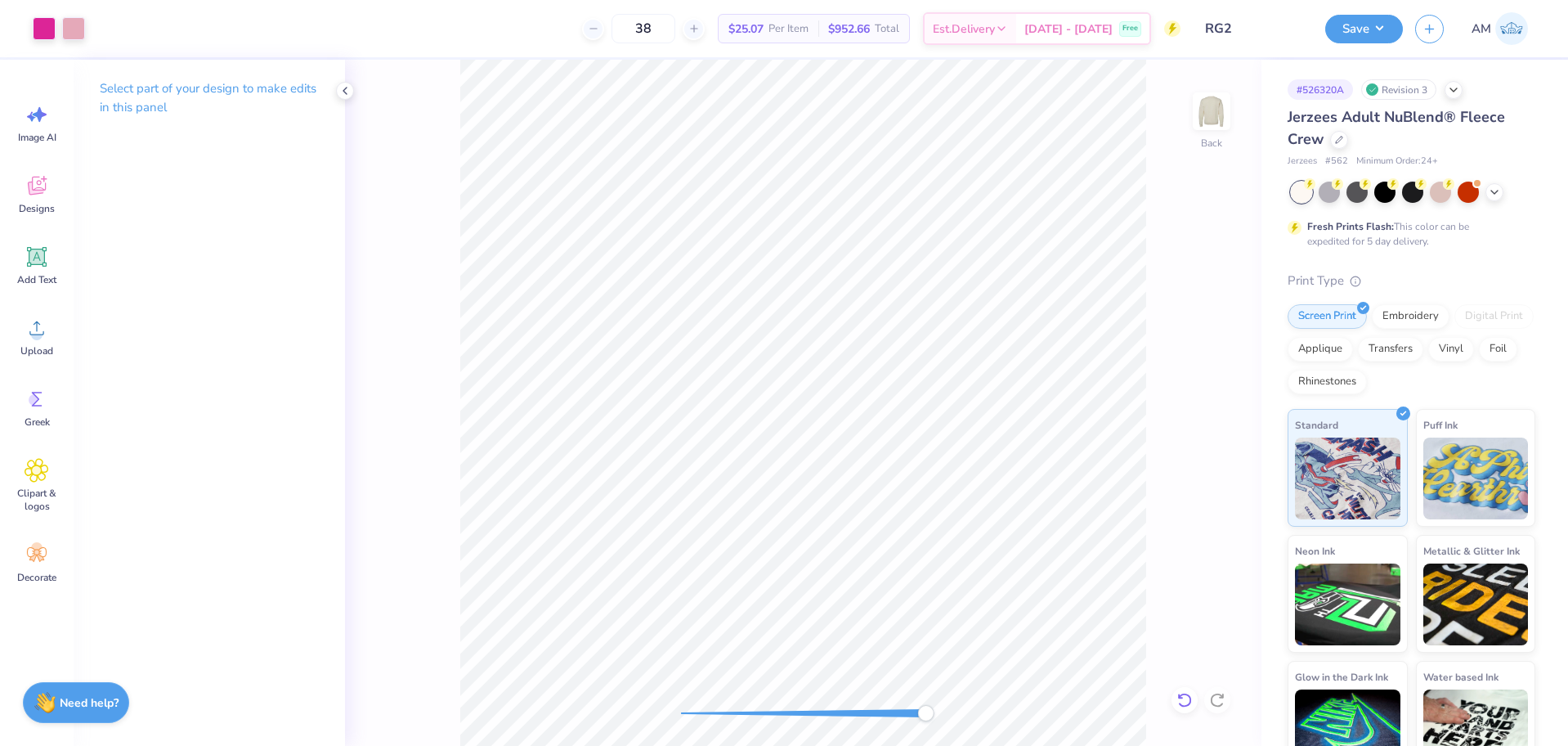
click at [1181, 689] on div at bounding box center [1184, 699] width 26 height 26
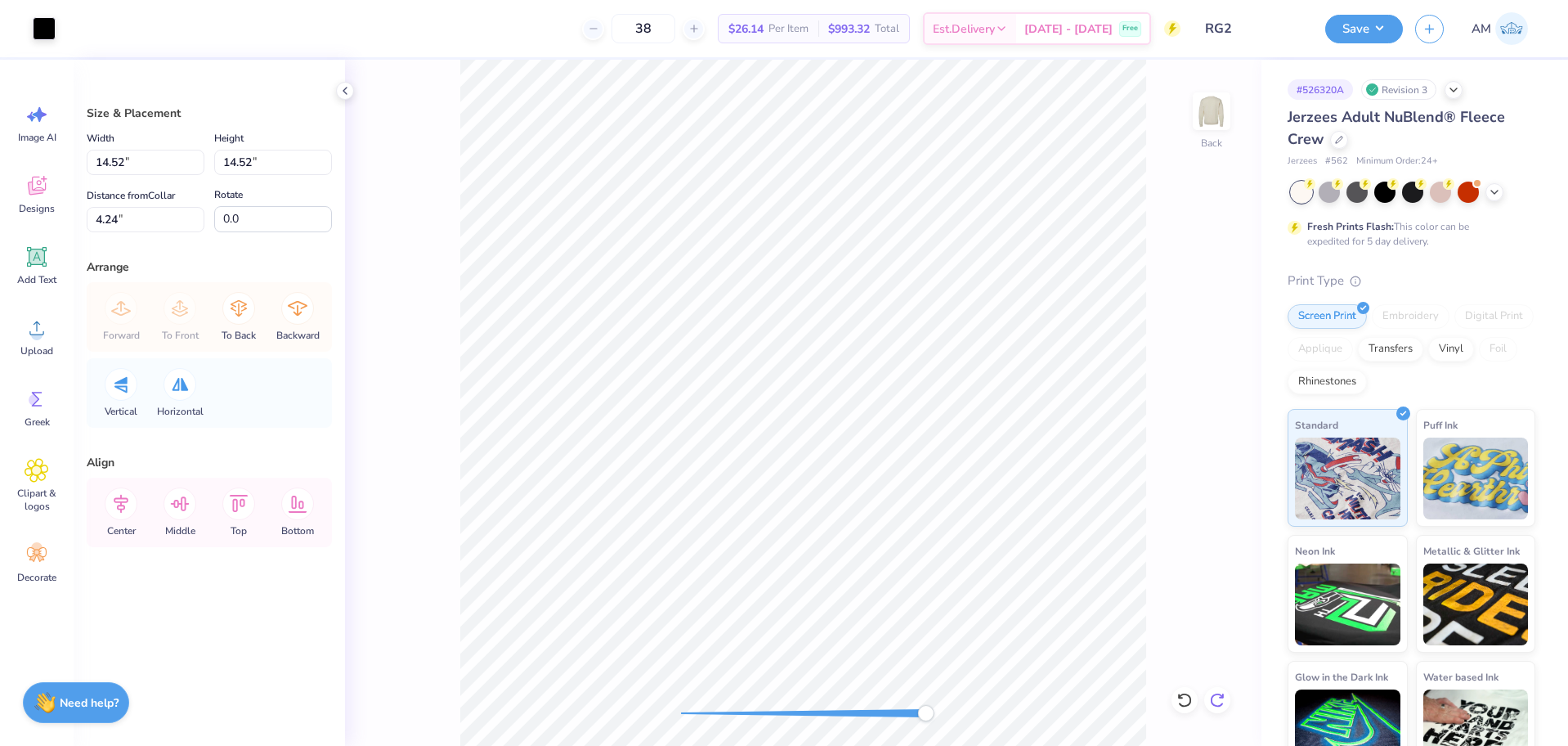
click at [1219, 707] on icon at bounding box center [1217, 700] width 14 height 15
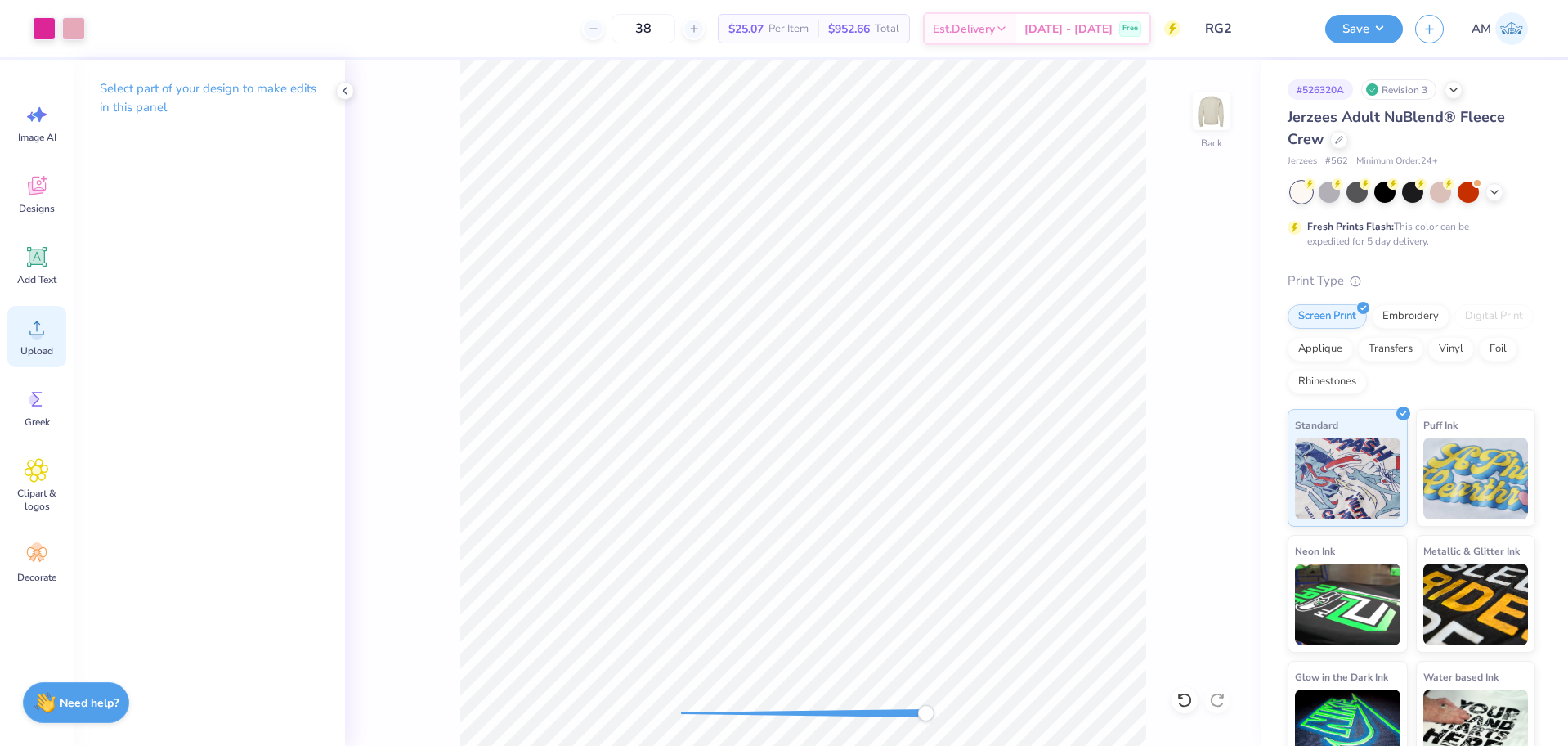
click at [48, 335] on icon at bounding box center [36, 327] width 24 height 24
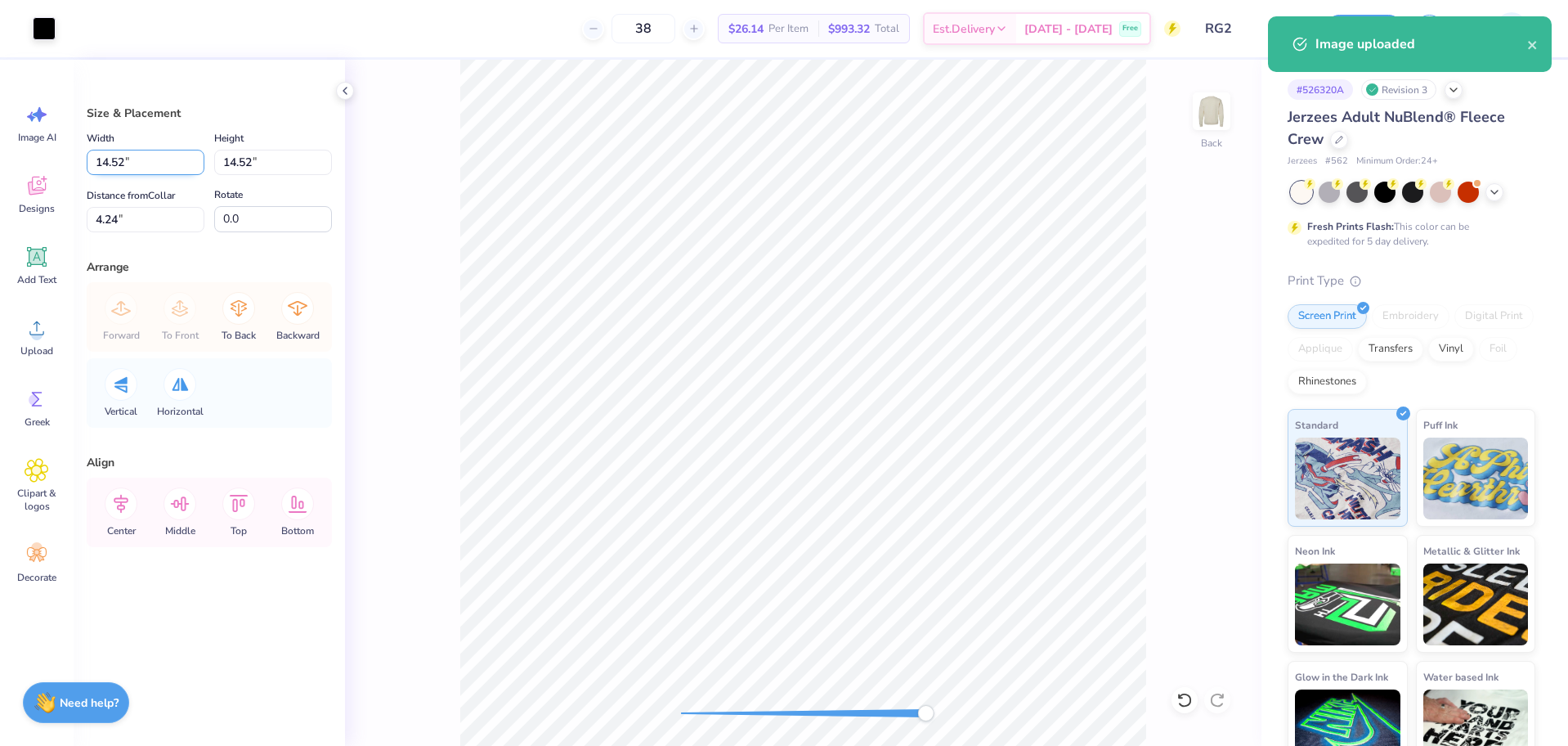
click at [135, 162] on input "14.52" at bounding box center [145, 162] width 117 height 25
type input "0.30"
type input "11.35"
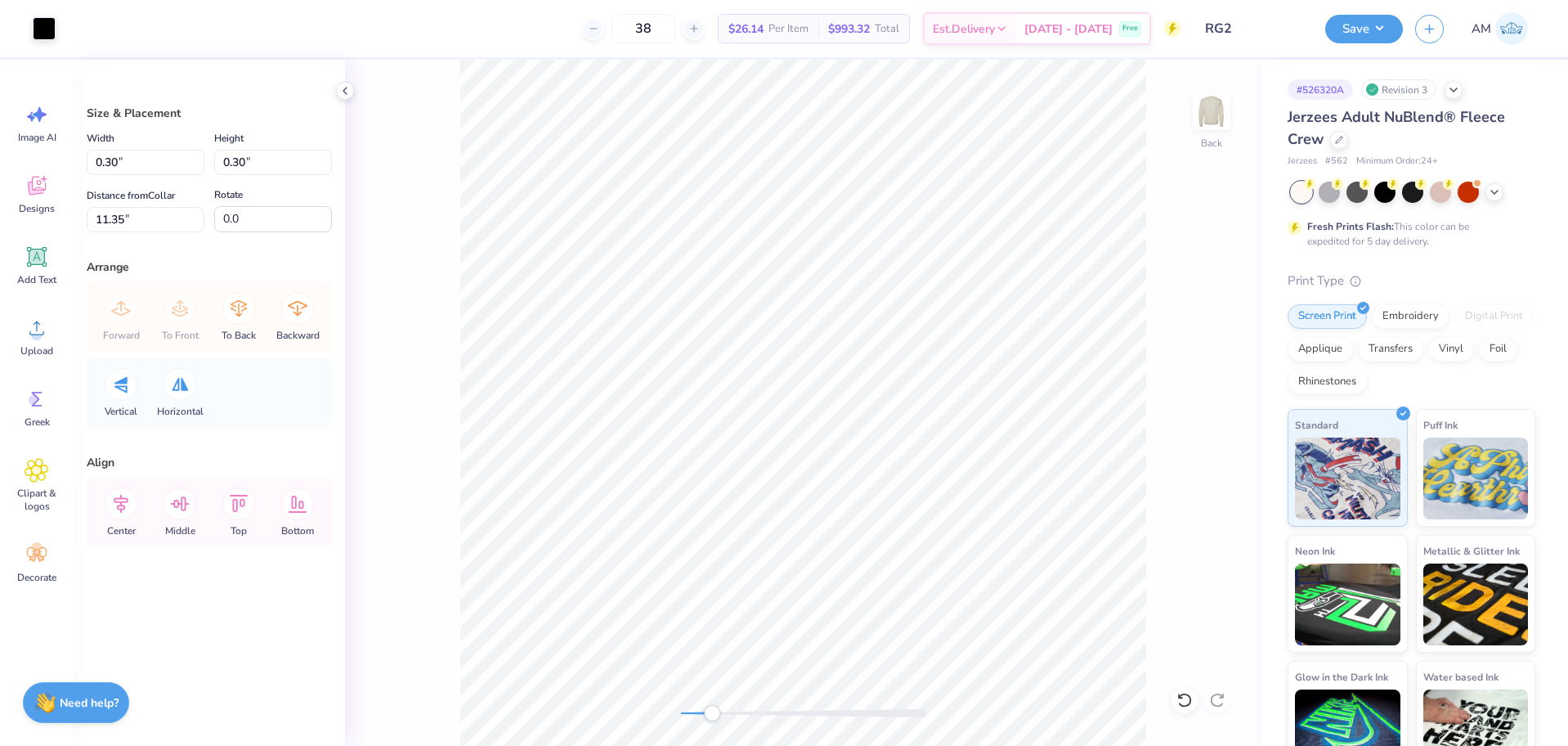
click at [718, 692] on div "Back" at bounding box center [803, 403] width 916 height 686
click at [114, 168] on input "0.30" at bounding box center [145, 162] width 117 height 25
type input "0.20"
type input "6.53"
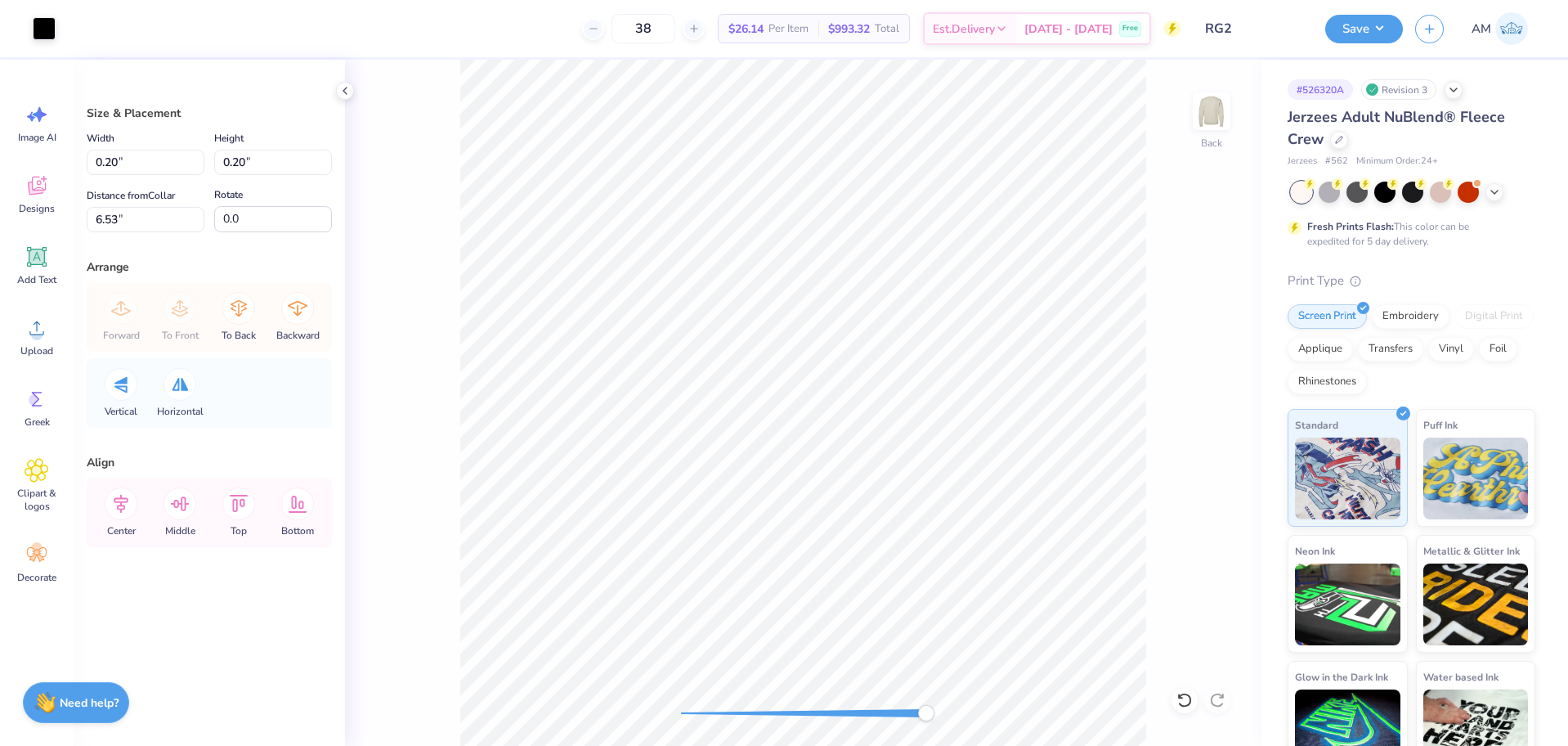
type input "0.15"
type input "4.96"
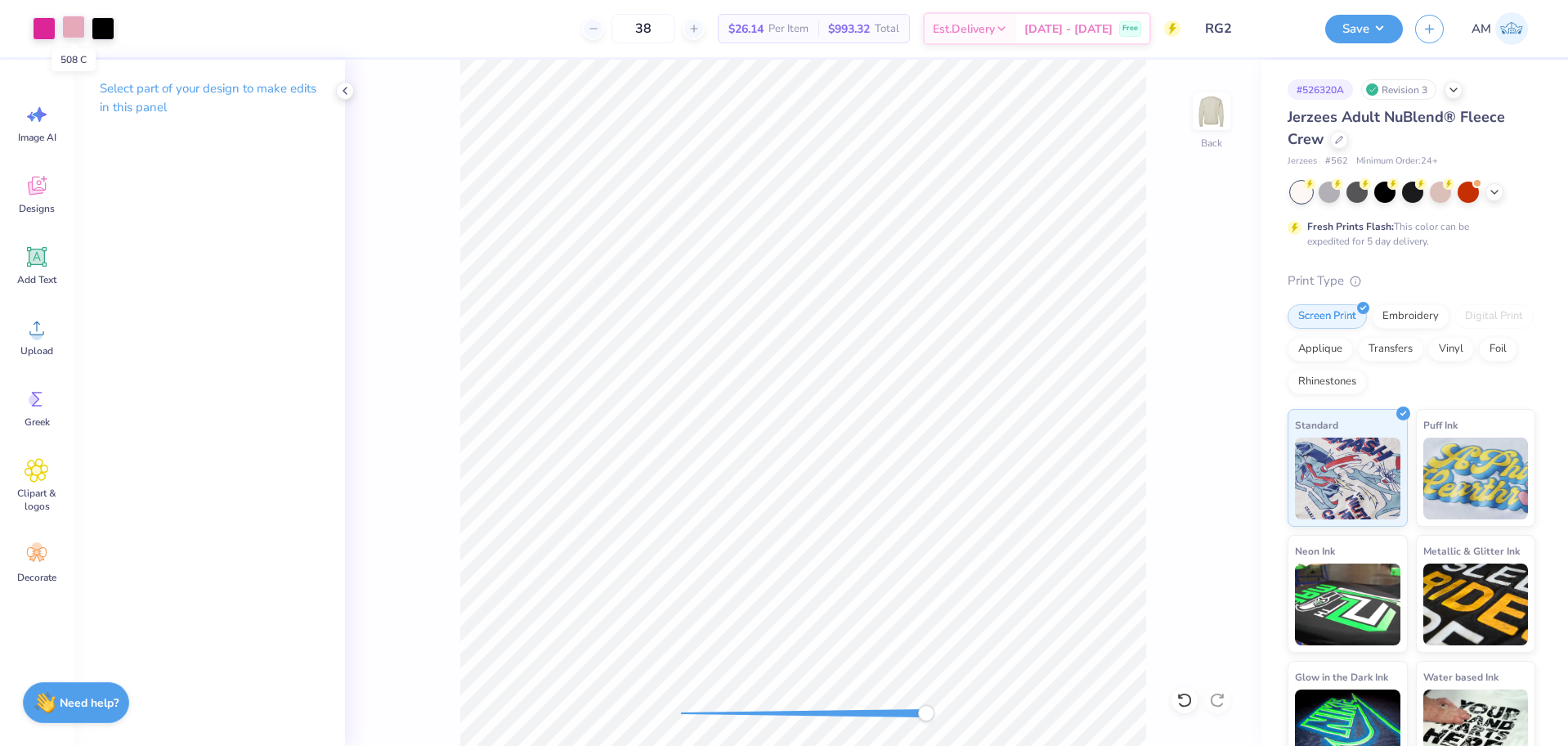
click at [67, 27] on div at bounding box center [74, 27] width 23 height 23
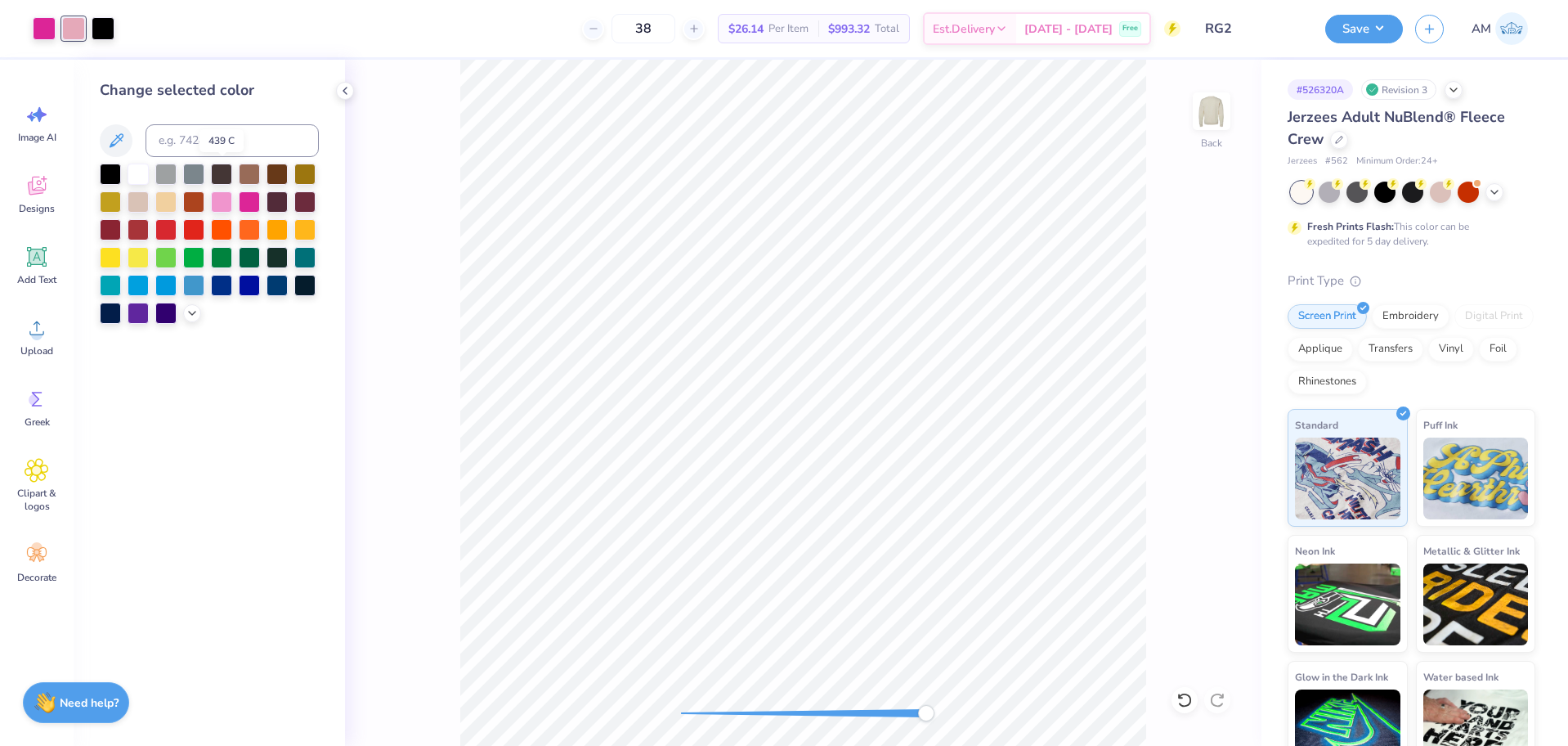
click at [220, 172] on div at bounding box center [221, 174] width 22 height 22
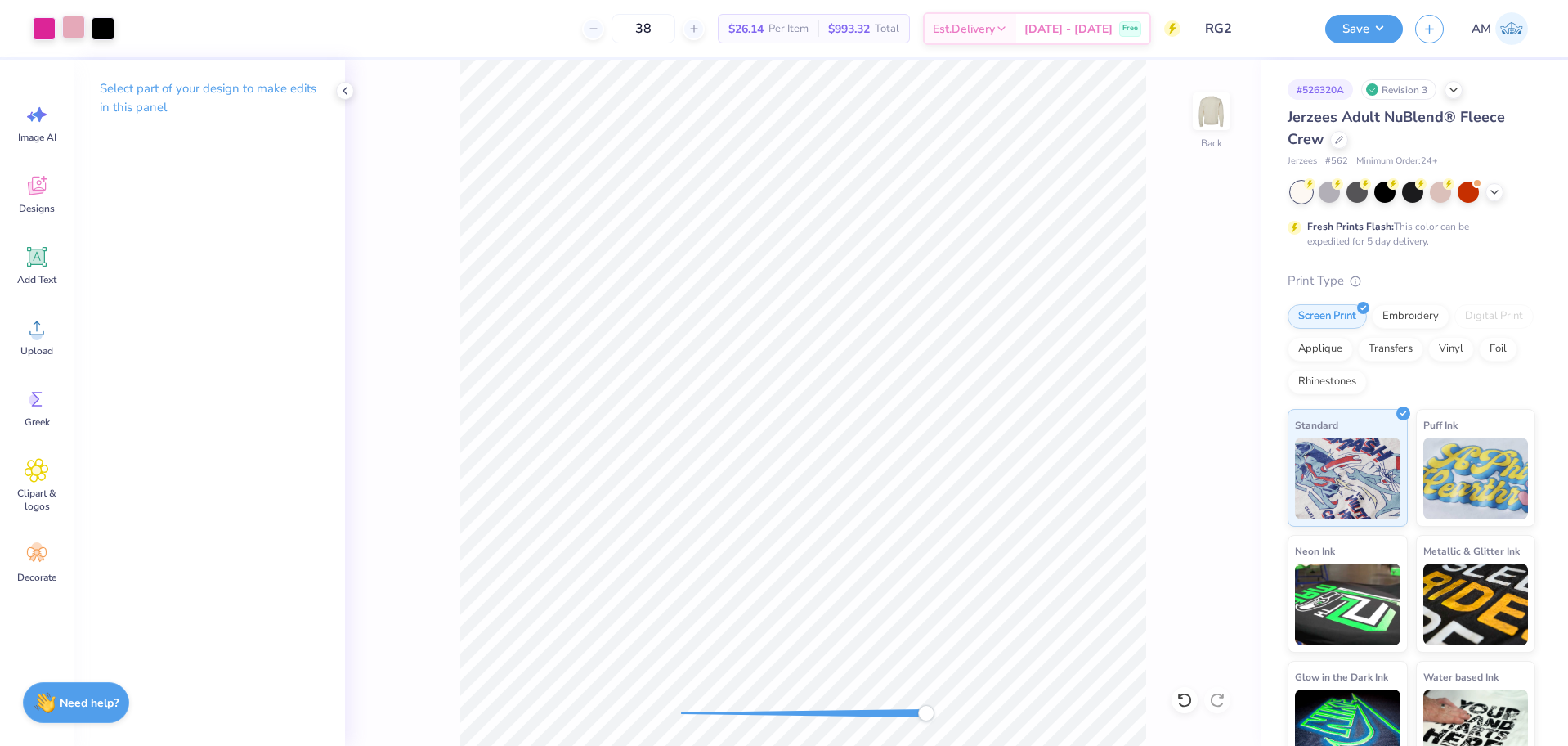
click at [72, 28] on div at bounding box center [74, 27] width 23 height 23
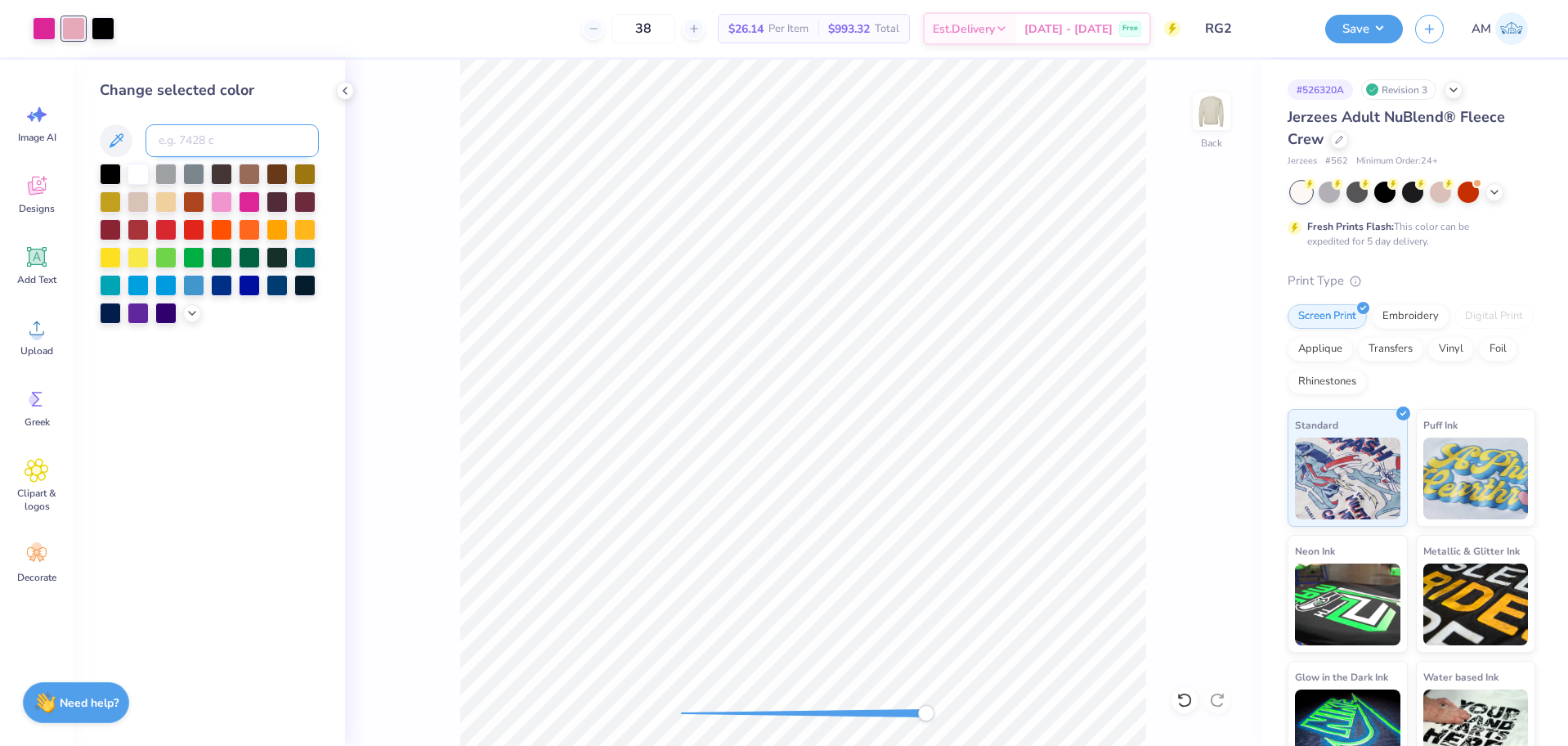
click at [201, 144] on input at bounding box center [232, 140] width 173 height 32
type input "pink"
click at [68, 20] on div at bounding box center [74, 27] width 23 height 23
click at [171, 141] on input at bounding box center [232, 140] width 173 height 32
type input "pink"
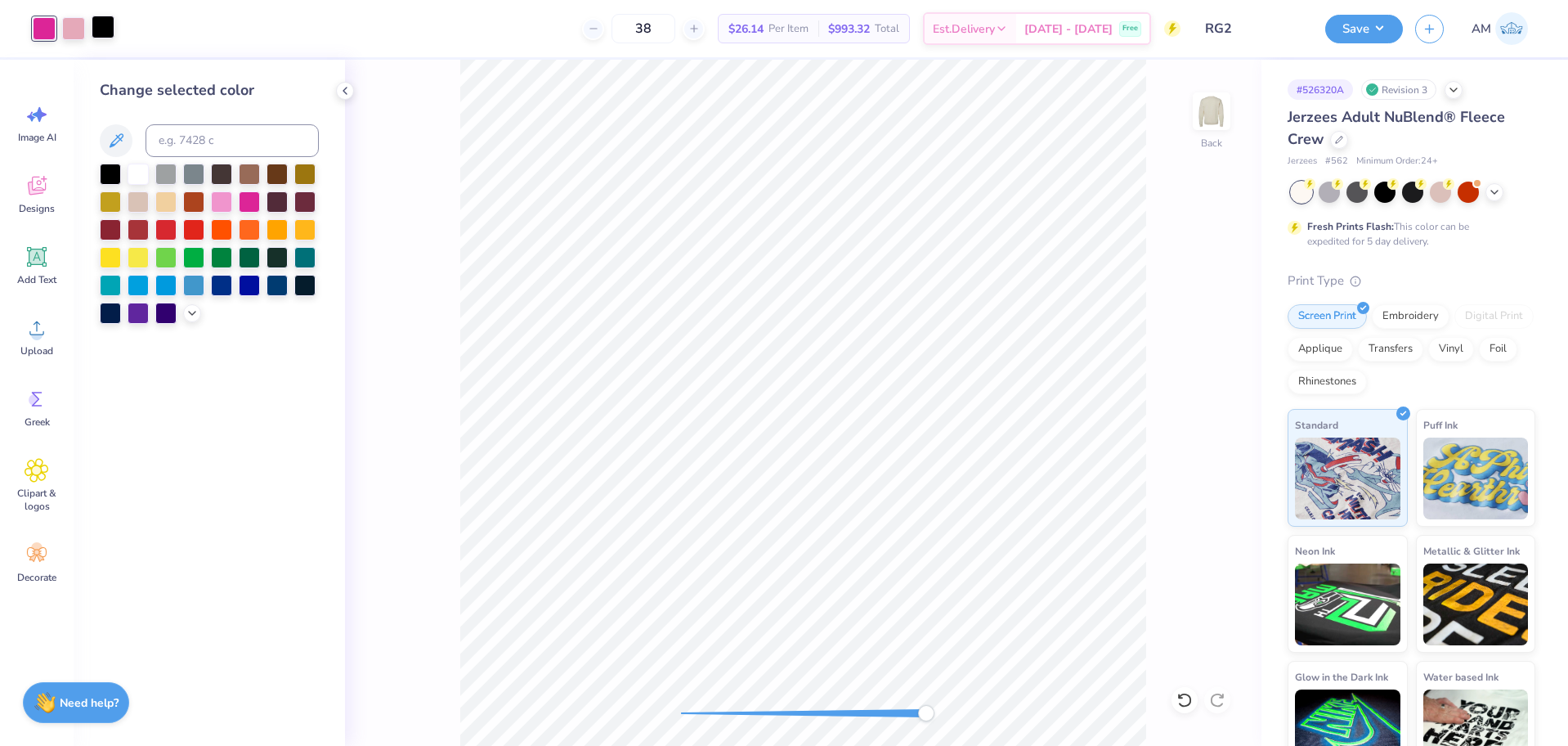
click at [100, 32] on div at bounding box center [103, 27] width 23 height 23
click at [247, 208] on div at bounding box center [250, 201] width 22 height 22
click at [72, 31] on div at bounding box center [74, 27] width 23 height 23
click at [246, 203] on div at bounding box center [250, 201] width 22 height 22
click at [77, 26] on div at bounding box center [74, 27] width 23 height 23
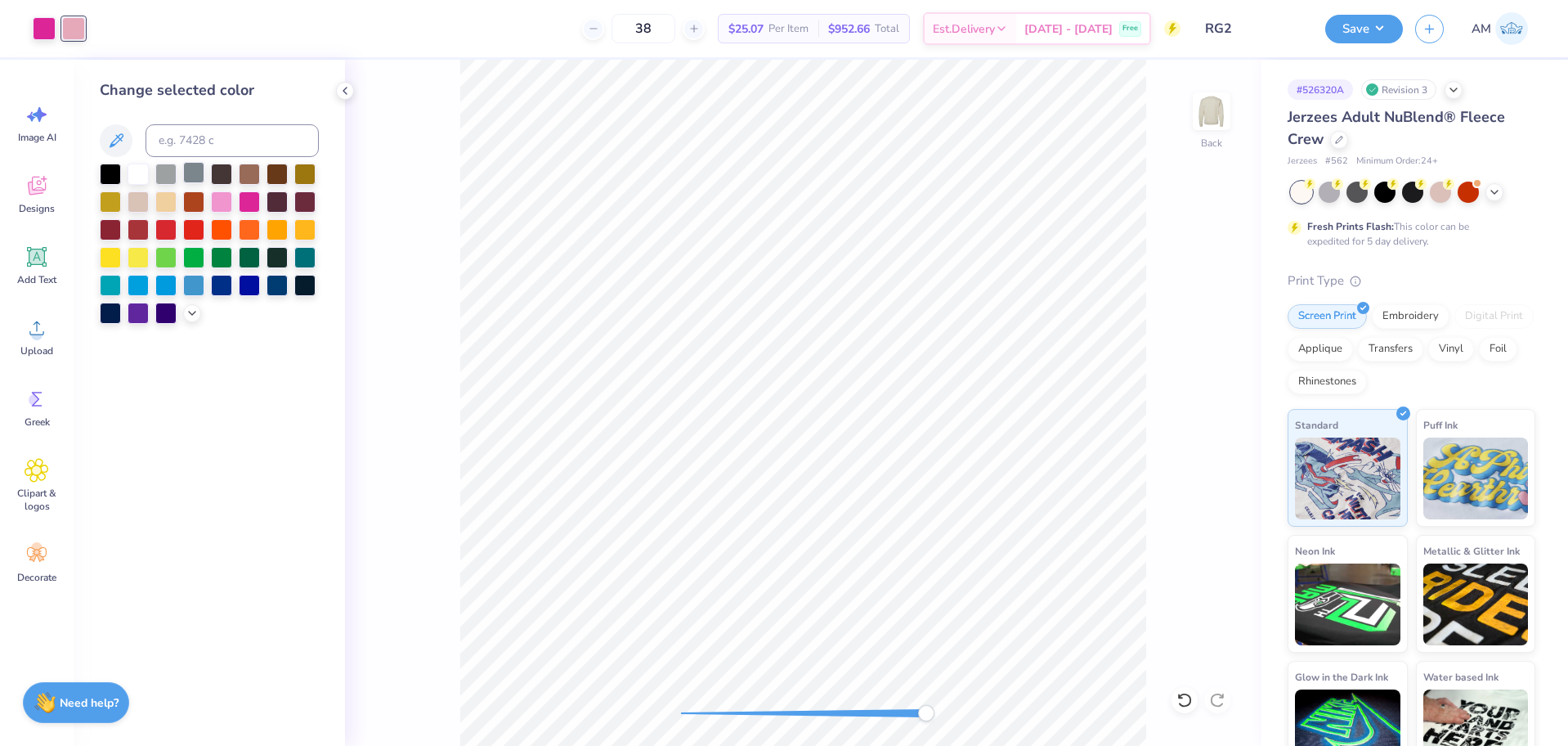
click at [195, 185] on div at bounding box center [209, 243] width 219 height 161
click at [193, 175] on div at bounding box center [194, 172] width 22 height 22
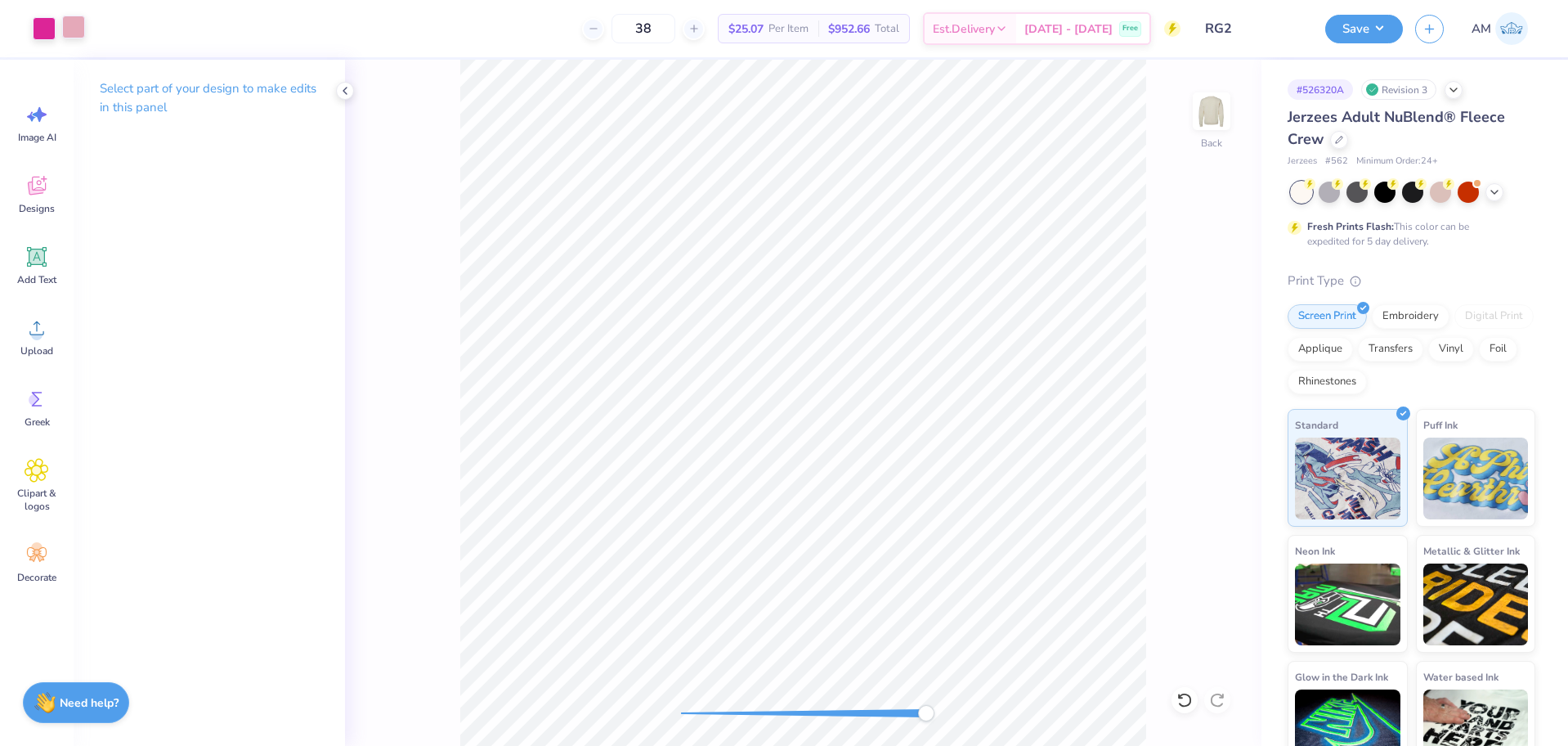
click at [82, 34] on div at bounding box center [74, 27] width 23 height 23
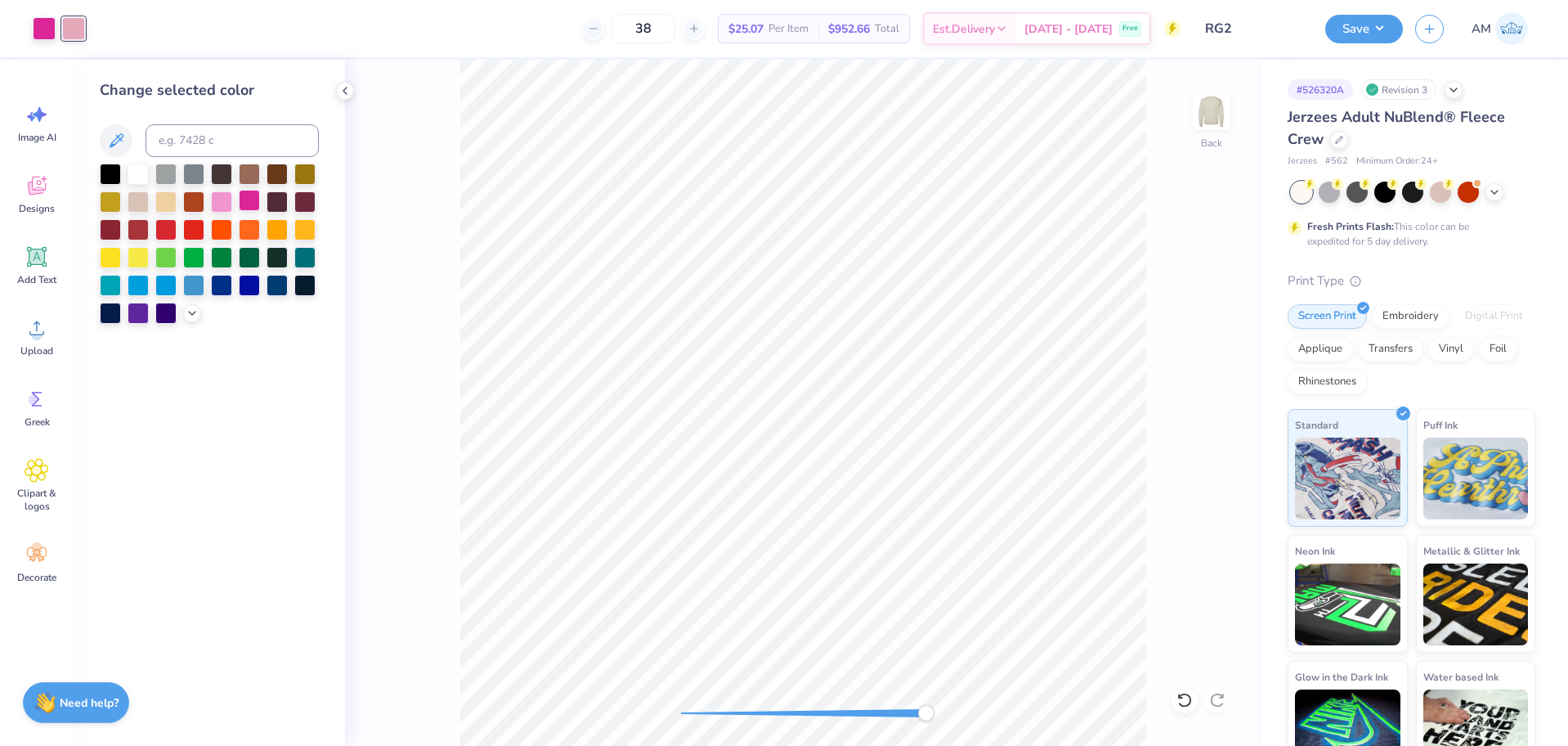
click at [252, 197] on div at bounding box center [250, 201] width 22 height 22
click at [742, 704] on div "Back" at bounding box center [803, 403] width 916 height 686
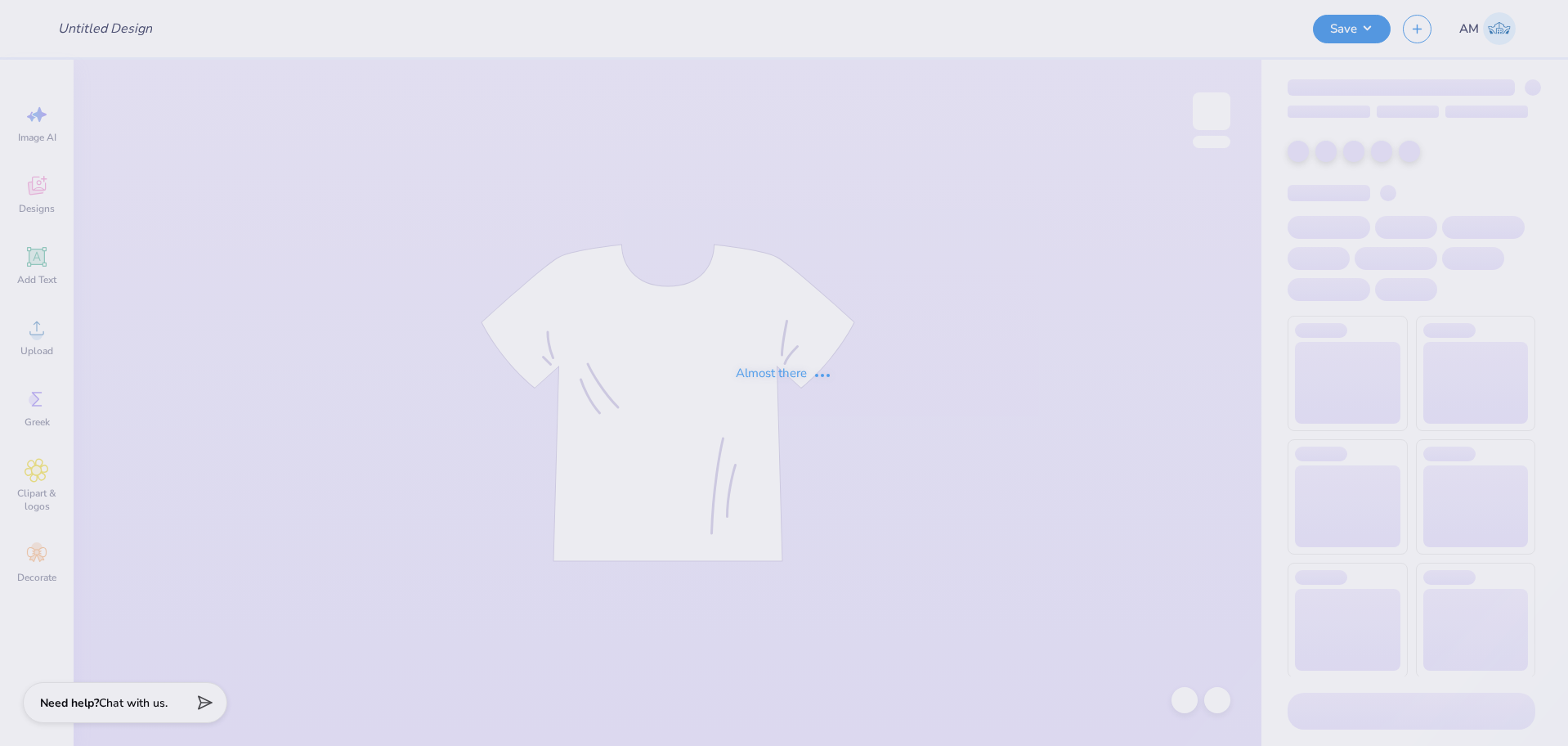
type input "RG2"
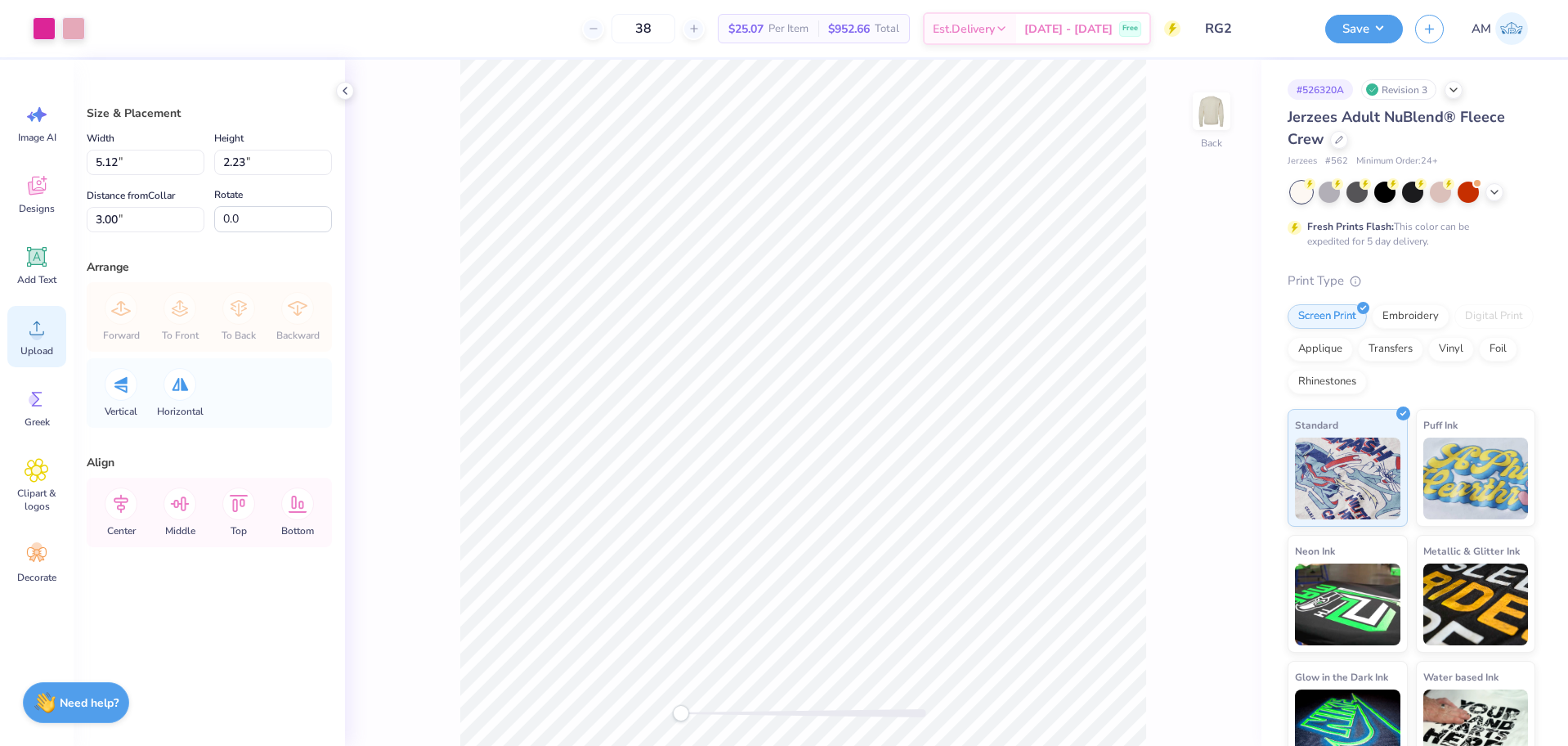
click at [21, 340] on div "Upload" at bounding box center [37, 336] width 59 height 62
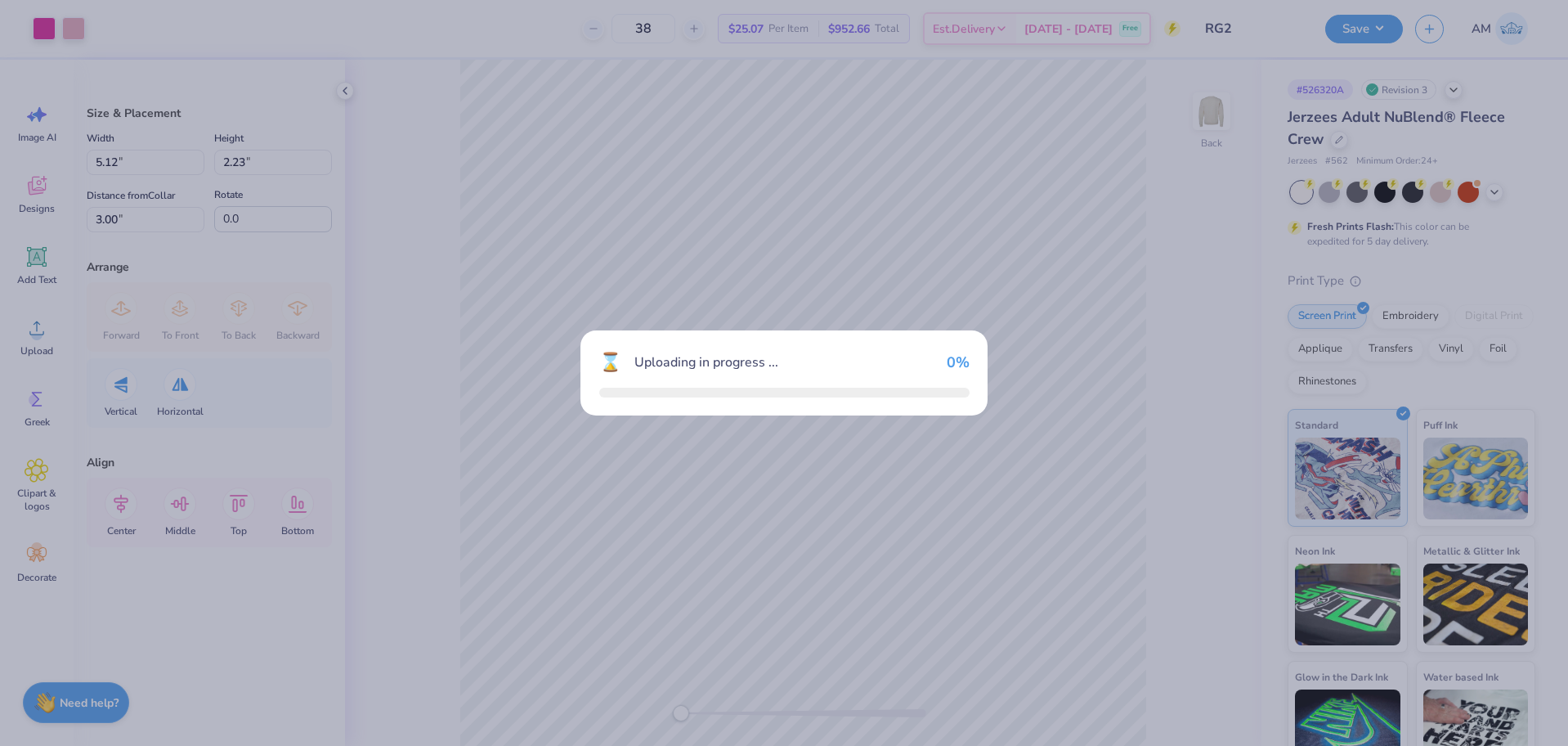
type input "14.52"
type input "6.32"
type input "8.34"
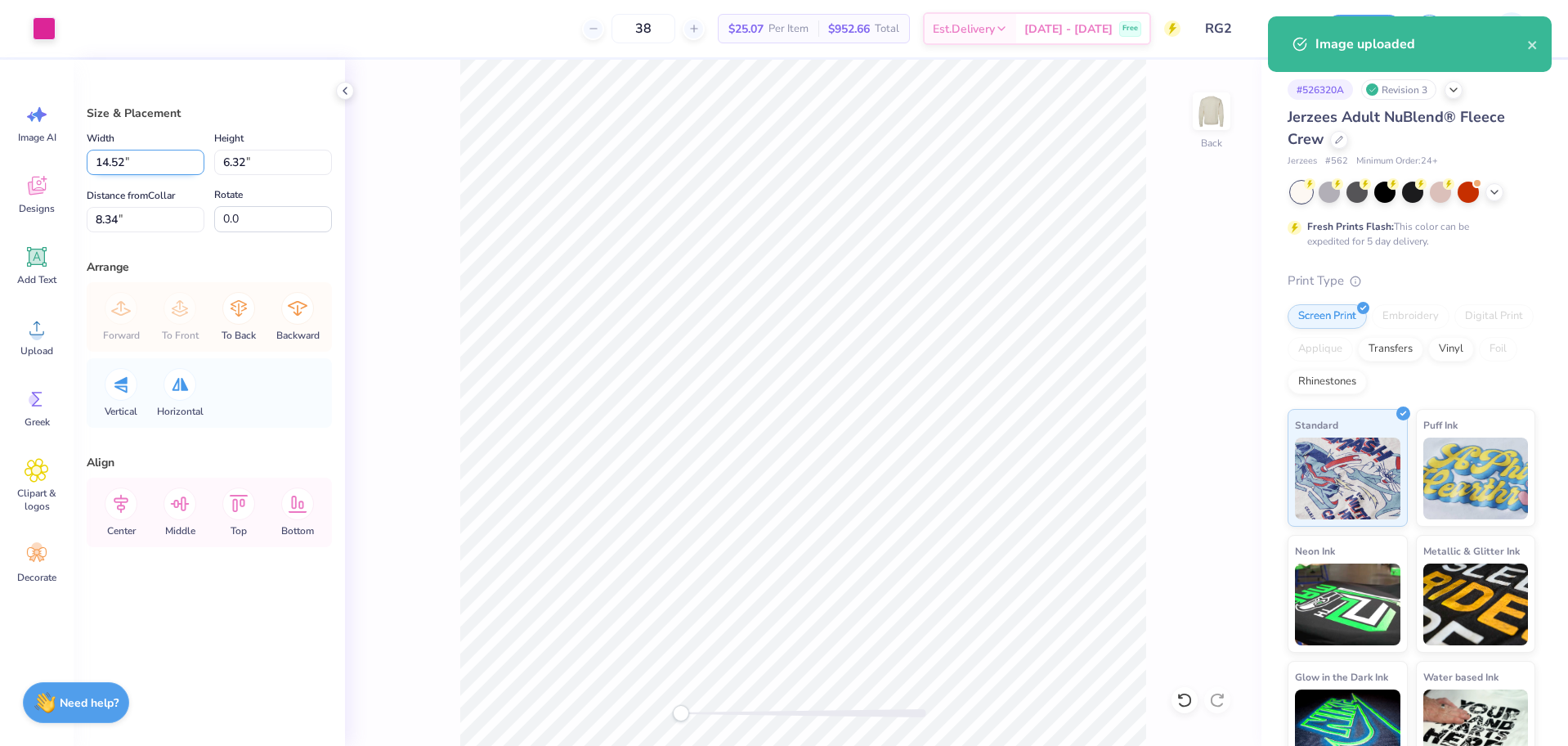
click at [103, 167] on input "14.52" at bounding box center [145, 162] width 117 height 25
type input "5.00"
type input "2.18"
type input "10.41"
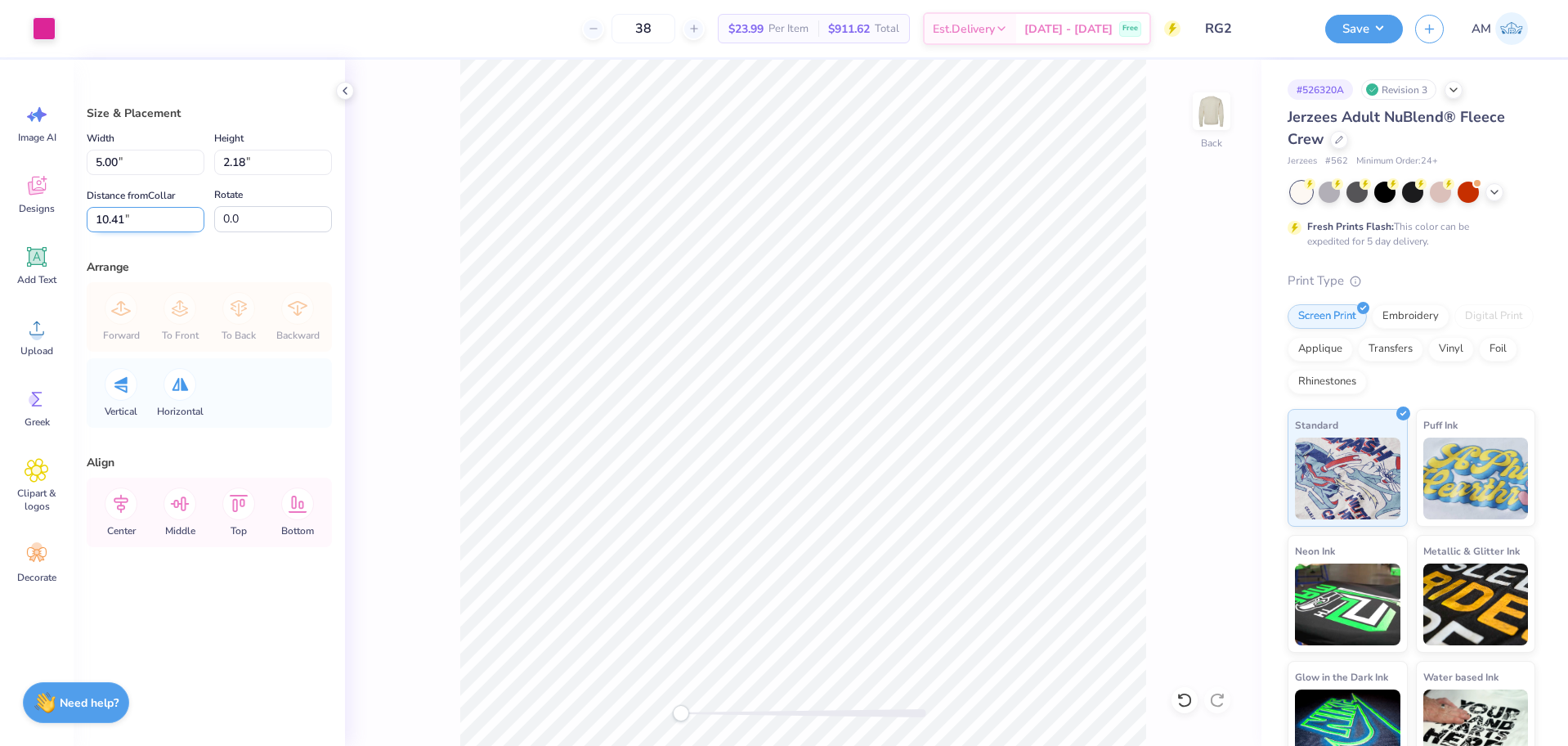
click at [122, 214] on input "10.41" at bounding box center [145, 220] width 117 height 25
type input "3"
click at [1381, 24] on button "Save" at bounding box center [1363, 27] width 77 height 28
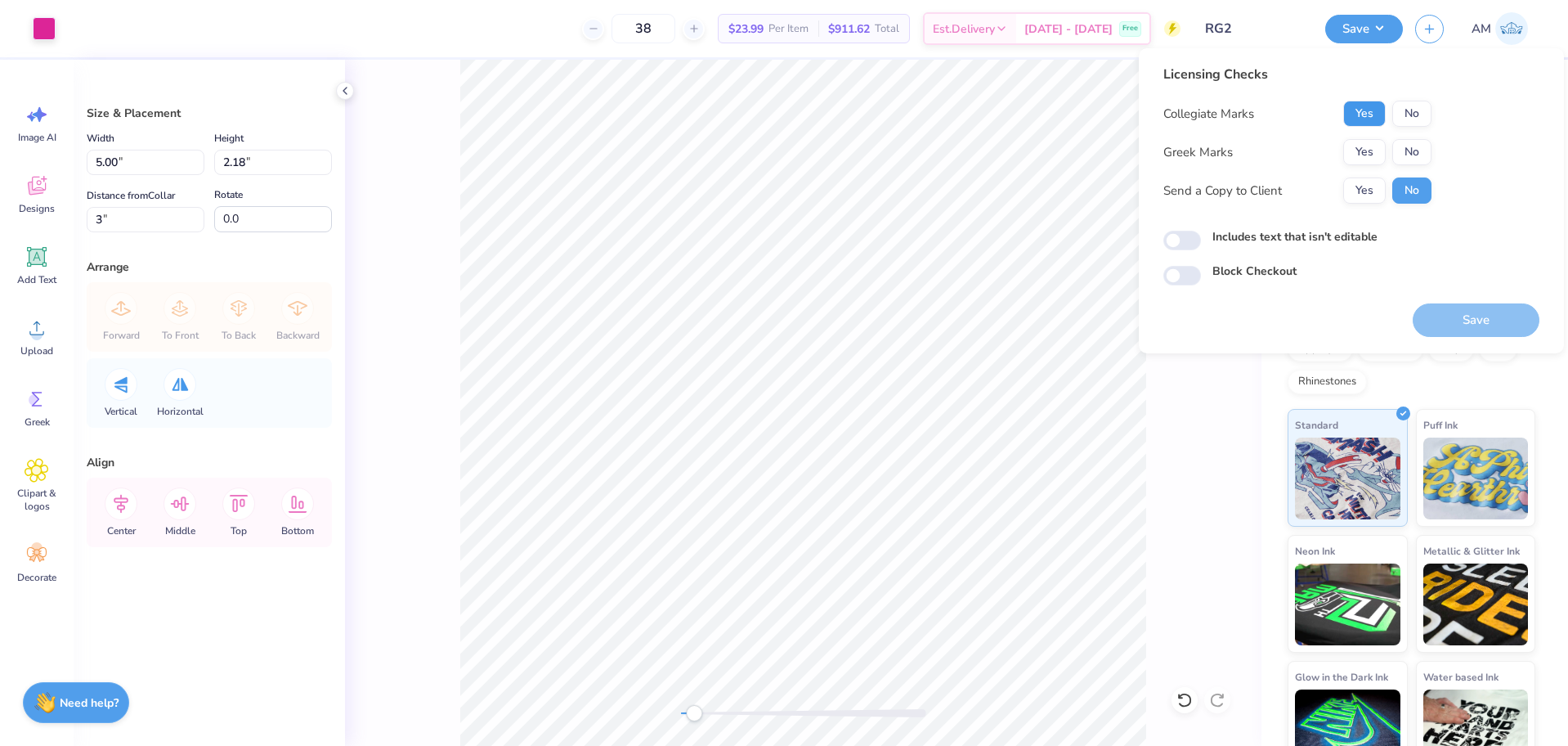
click at [1362, 124] on button "Yes" at bounding box center [1364, 113] width 42 height 26
click at [1361, 145] on button "Yes" at bounding box center [1364, 152] width 42 height 26
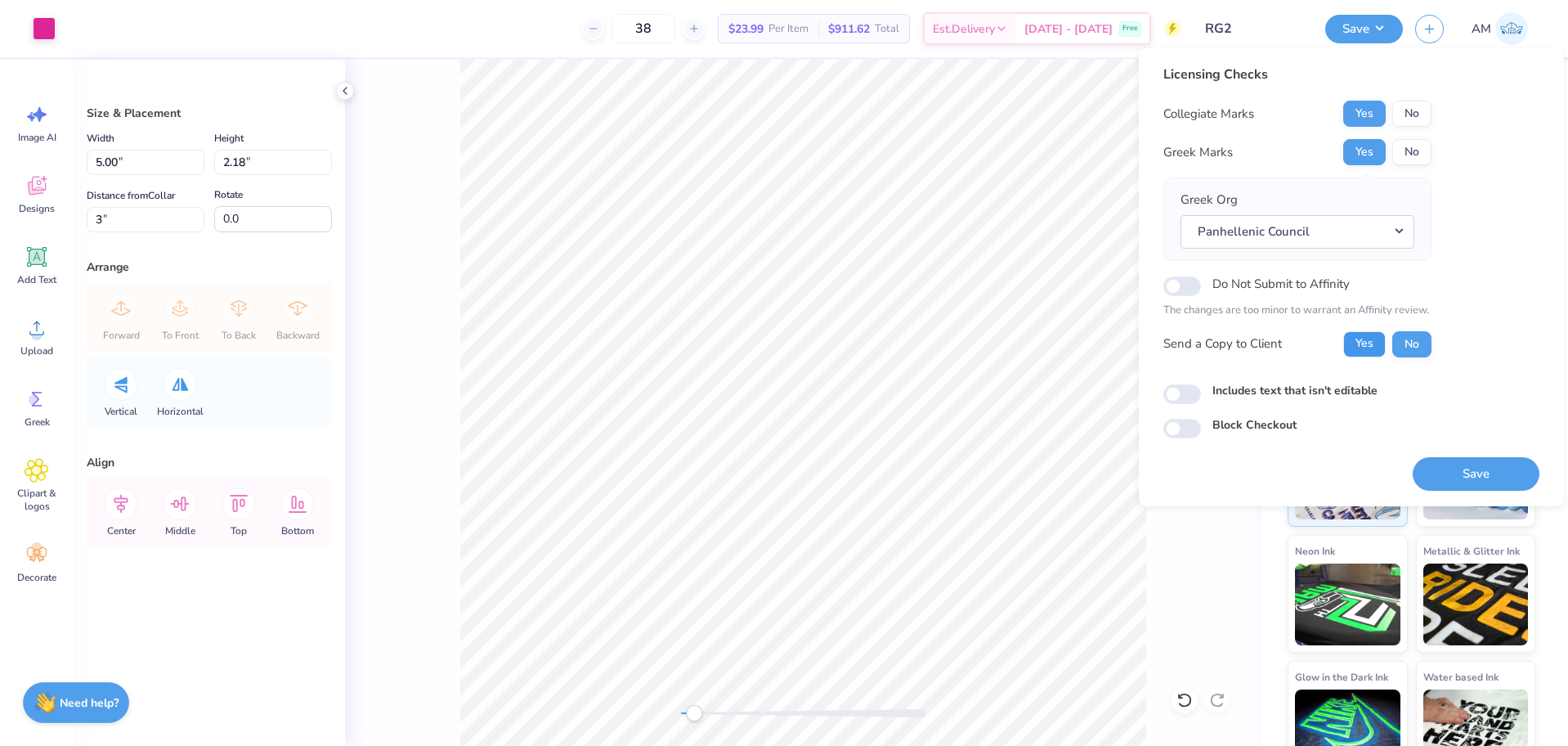
click at [1376, 340] on button "Yes" at bounding box center [1364, 344] width 42 height 26
click at [1181, 390] on input "Includes text that isn't editable" at bounding box center [1182, 395] width 37 height 20
checkbox input "true"
click at [1457, 464] on button "Save" at bounding box center [1476, 474] width 127 height 33
